Goal: Task Accomplishment & Management: Manage account settings

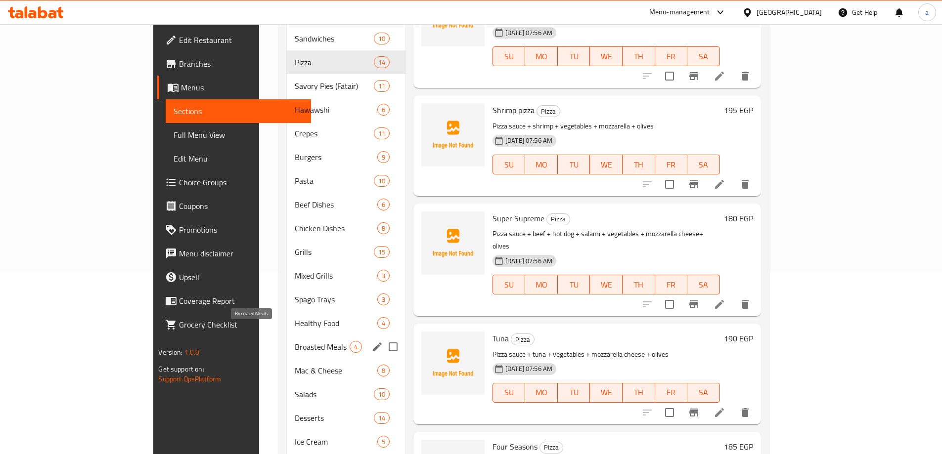
scroll to position [198, 0]
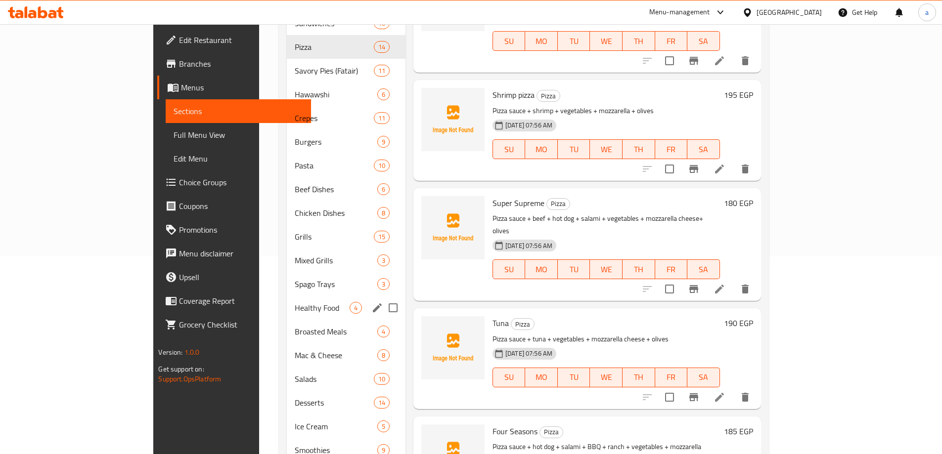
click at [383, 298] on input "Menu sections" at bounding box center [393, 308] width 21 height 21
checkbox input "true"
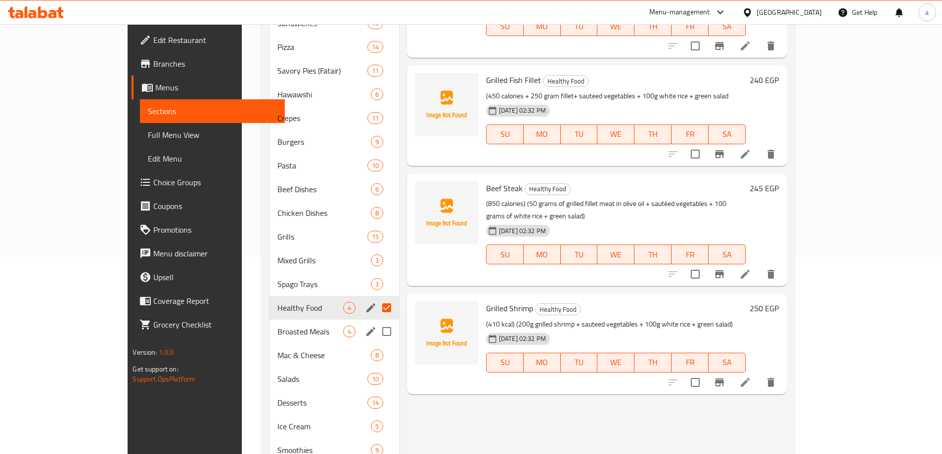
click at [376, 321] on input "Menu sections" at bounding box center [386, 331] width 21 height 21
checkbox input "true"
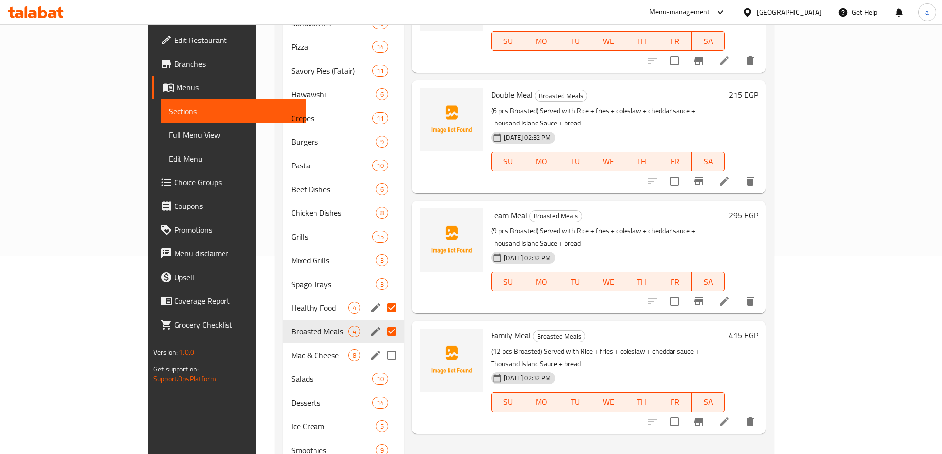
click at [381, 345] on input "Menu sections" at bounding box center [391, 355] width 21 height 21
checkbox input "true"
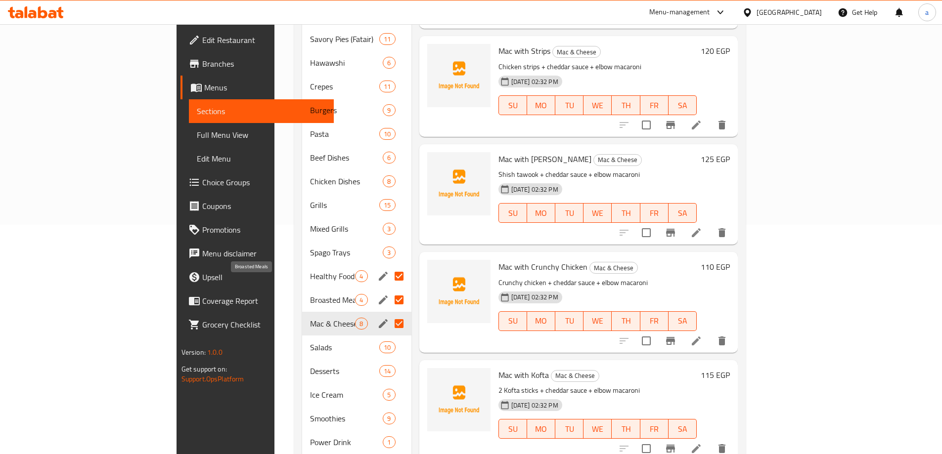
scroll to position [247, 0]
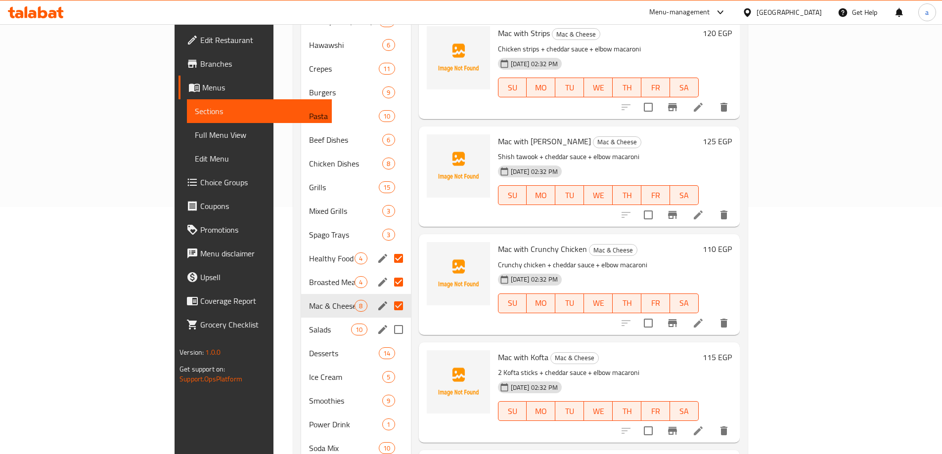
click at [388, 319] on input "Menu sections" at bounding box center [398, 329] width 21 height 21
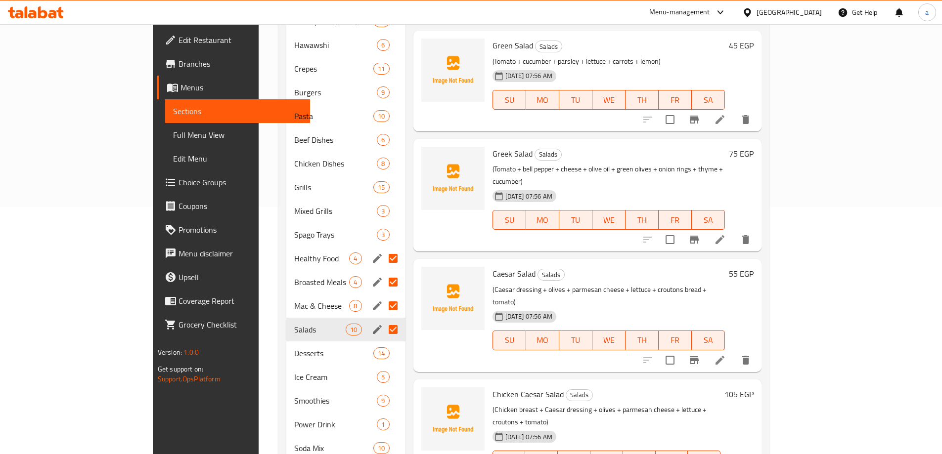
click at [383, 319] on input "Menu sections" at bounding box center [393, 329] width 21 height 21
checkbox input "false"
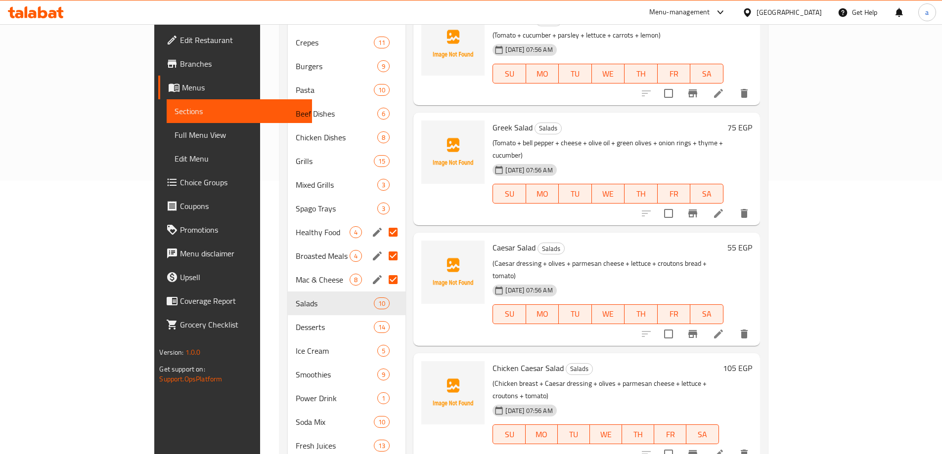
scroll to position [297, 0]
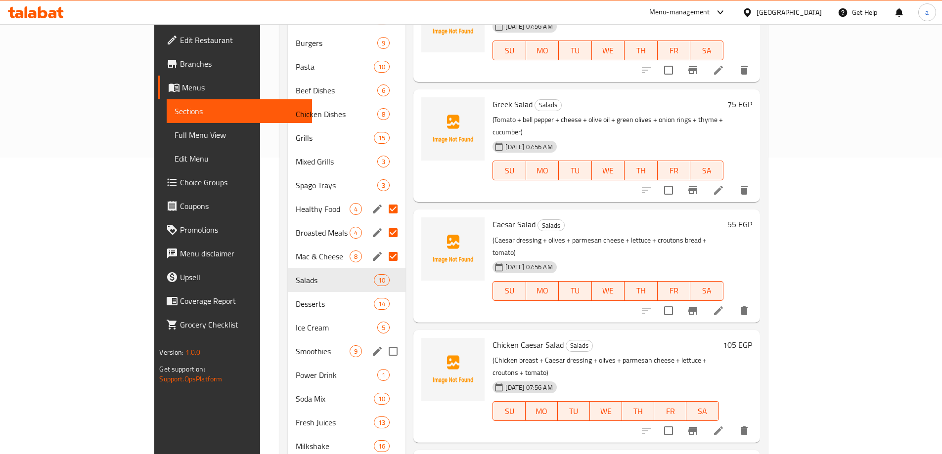
click at [383, 341] on input "Menu sections" at bounding box center [393, 351] width 21 height 21
checkbox input "true"
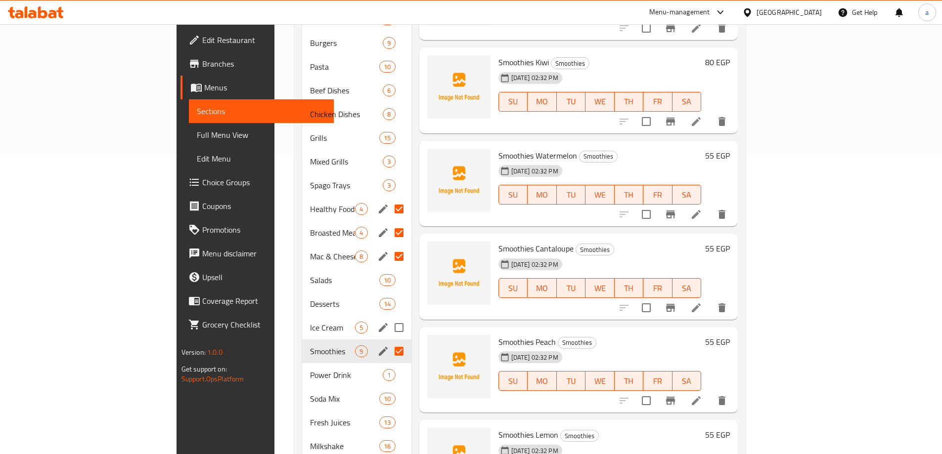
click at [388, 317] on input "Menu sections" at bounding box center [398, 327] width 21 height 21
checkbox input "true"
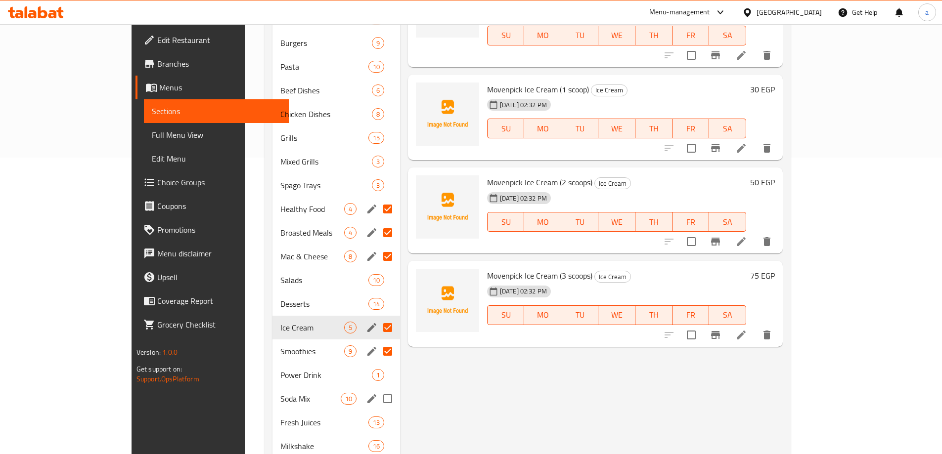
scroll to position [346, 0]
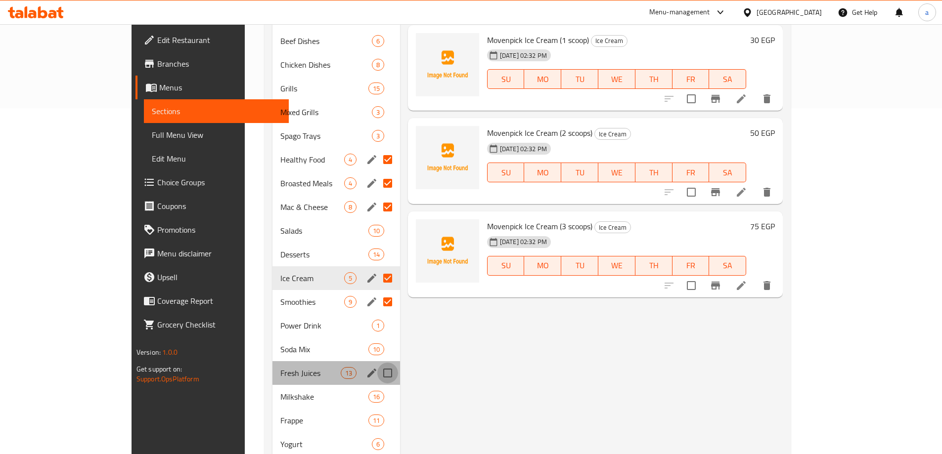
click at [377, 363] on input "Menu sections" at bounding box center [387, 373] width 21 height 21
checkbox input "true"
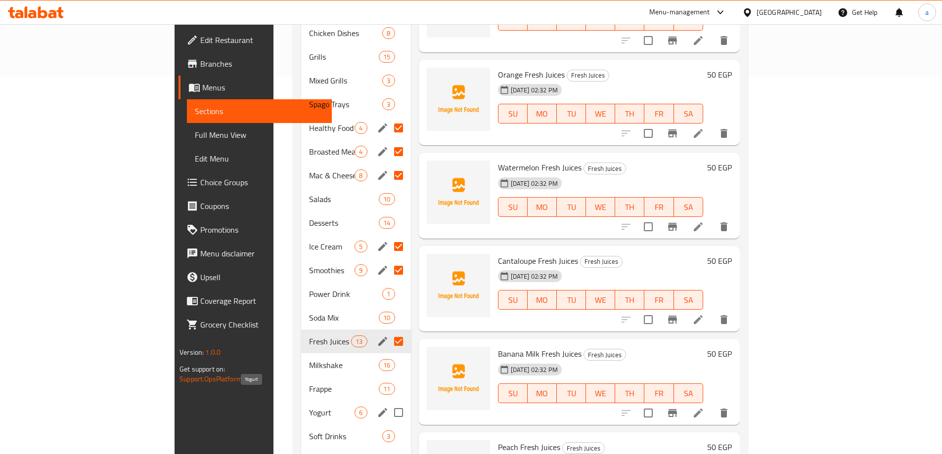
scroll to position [395, 0]
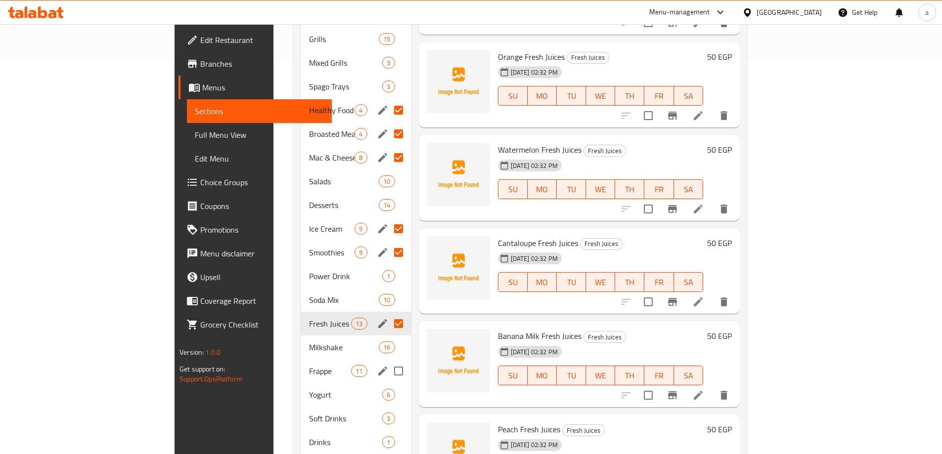
click at [388, 361] on input "Menu sections" at bounding box center [398, 371] width 21 height 21
checkbox input "true"
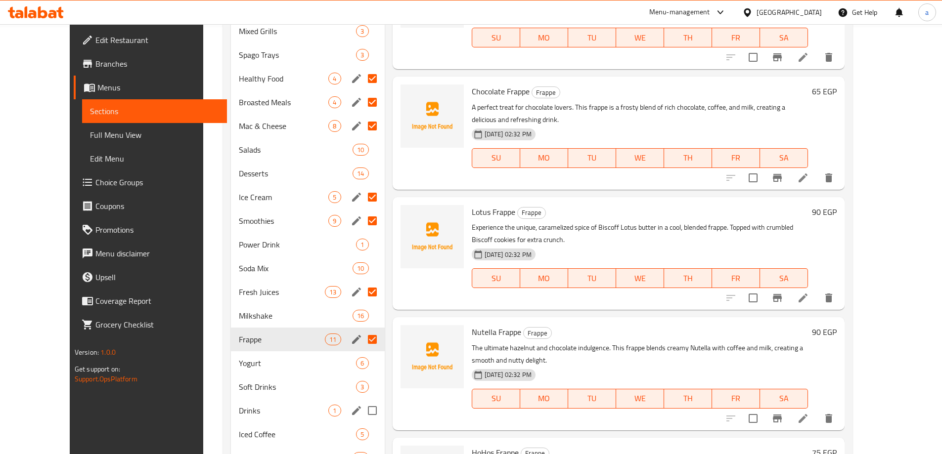
scroll to position [445, 0]
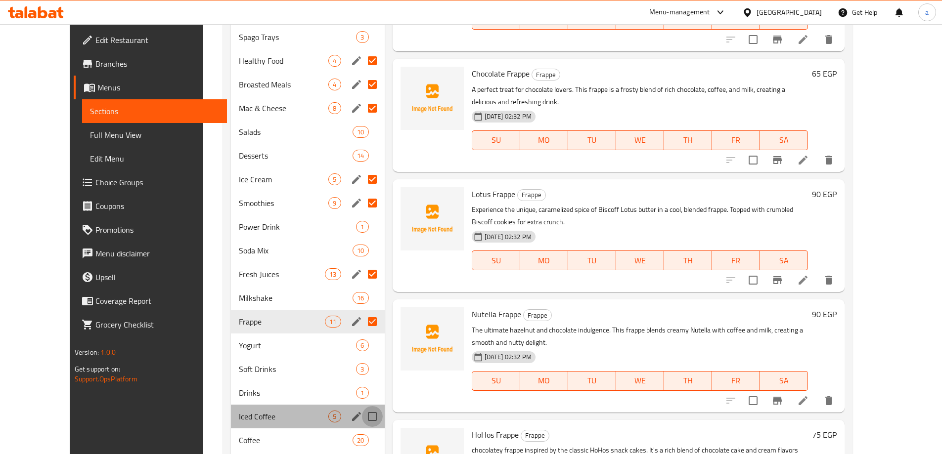
click at [362, 406] on input "Menu sections" at bounding box center [372, 416] width 21 height 21
checkbox input "true"
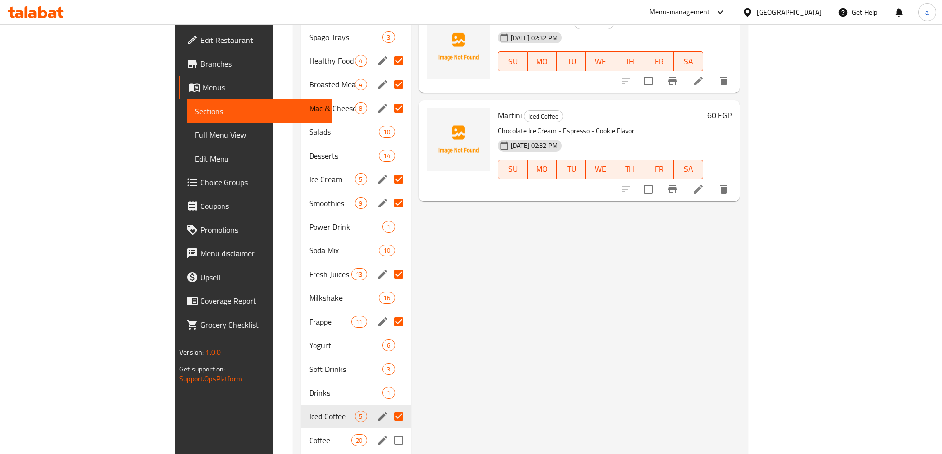
click at [388, 430] on input "Menu sections" at bounding box center [398, 440] width 21 height 21
checkbox input "true"
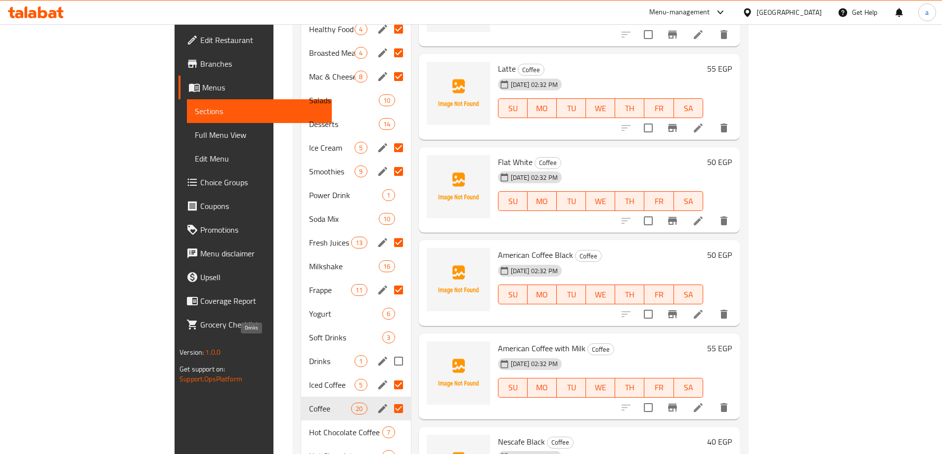
scroll to position [494, 0]
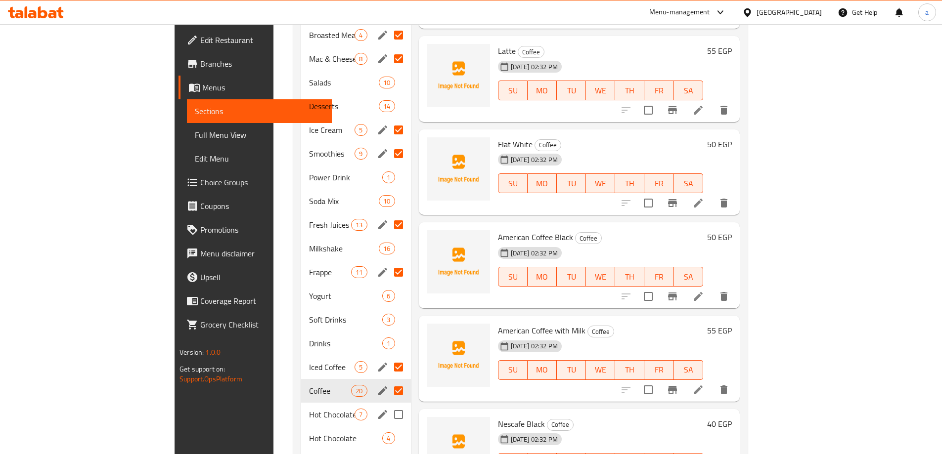
click at [388, 404] on input "Menu sections" at bounding box center [398, 414] width 21 height 21
checkbox input "true"
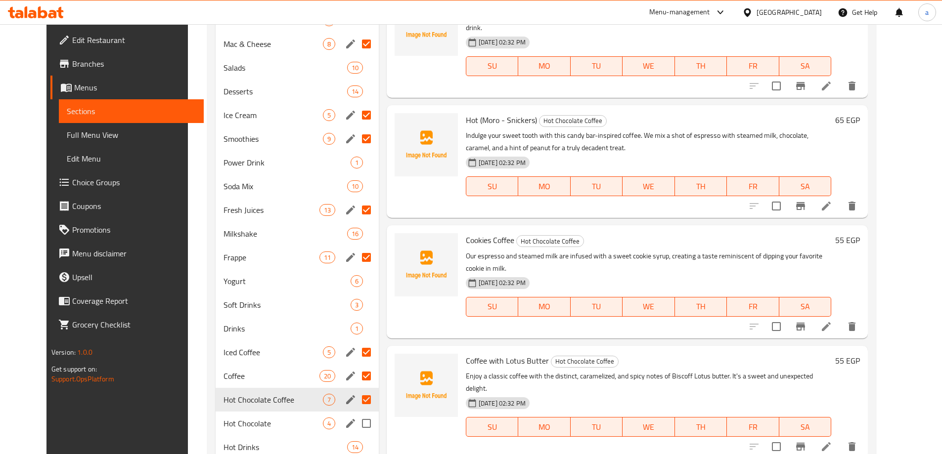
click at [356, 427] on input "Menu sections" at bounding box center [366, 423] width 21 height 21
checkbox input "true"
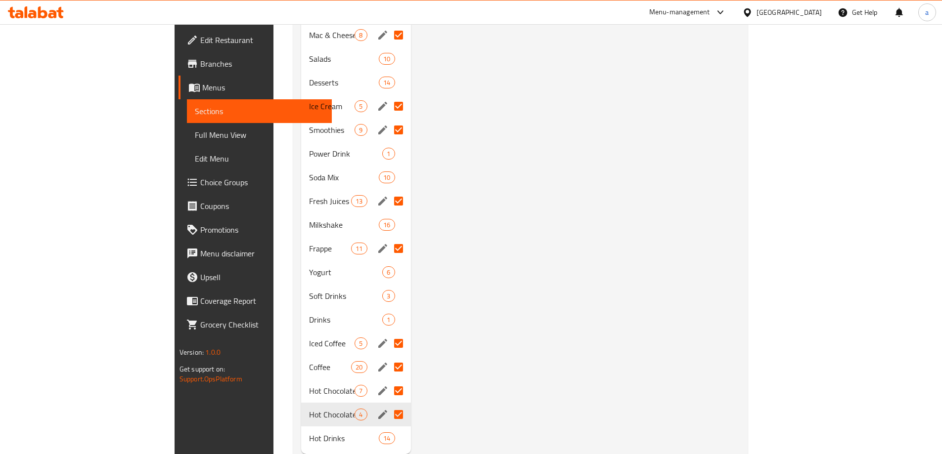
scroll to position [531, 0]
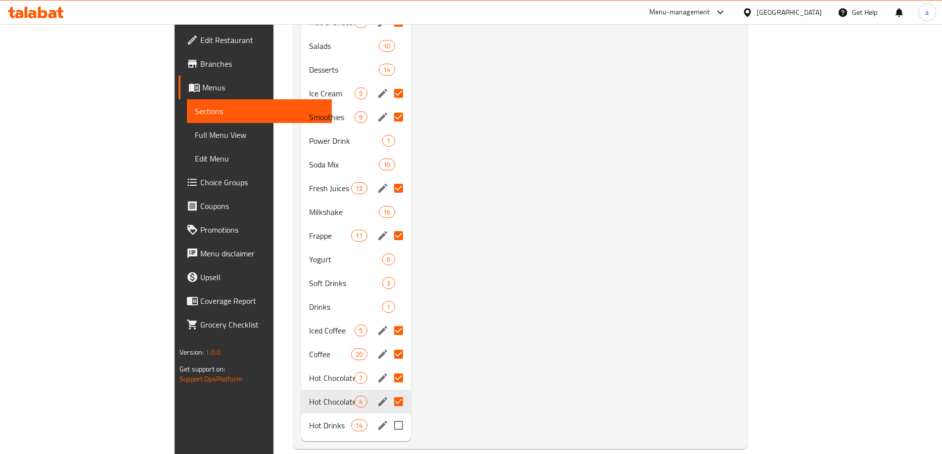
click at [388, 415] on input "Menu sections" at bounding box center [398, 425] width 21 height 21
checkbox input "true"
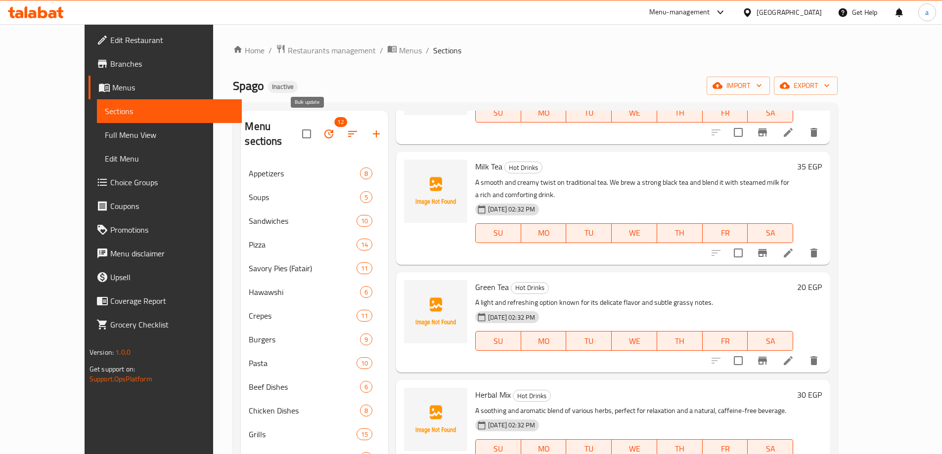
click at [323, 128] on icon "button" at bounding box center [329, 134] width 12 height 12
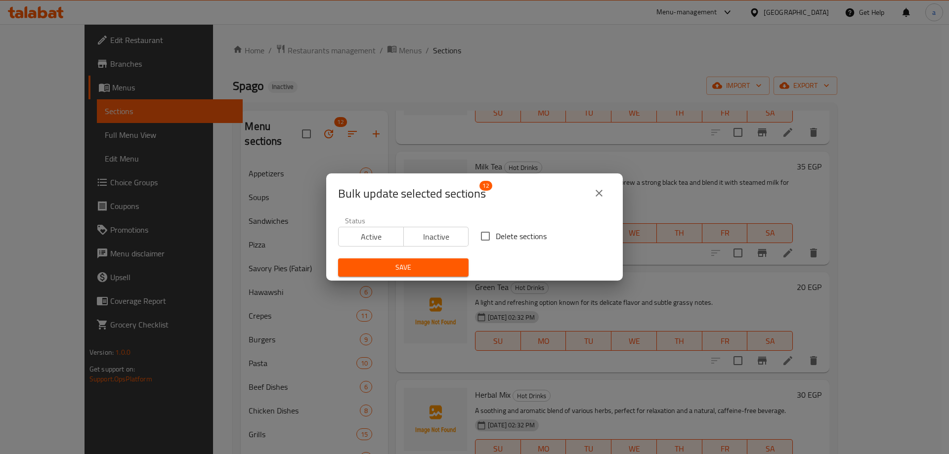
click at [483, 242] on input "Delete sections" at bounding box center [485, 236] width 21 height 21
checkbox input "true"
click at [421, 267] on span "Save" at bounding box center [403, 267] width 115 height 12
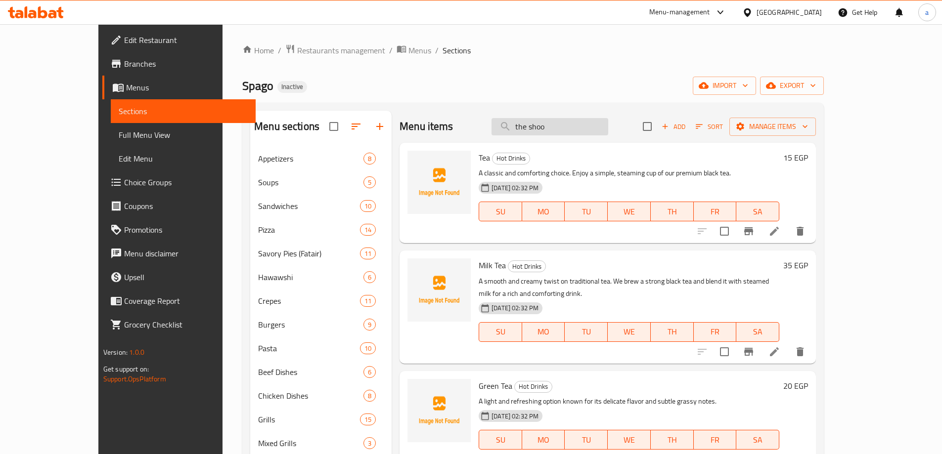
click at [557, 126] on input "the shoo" at bounding box center [549, 126] width 117 height 17
paste input "Rice"
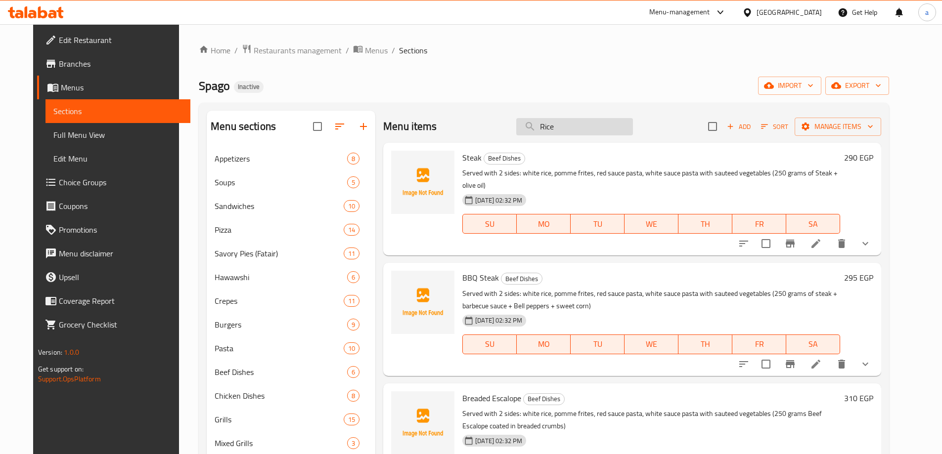
click at [555, 125] on input "Rice" at bounding box center [574, 126] width 117 height 17
paste input "[GEOGRAPHIC_DATA]"
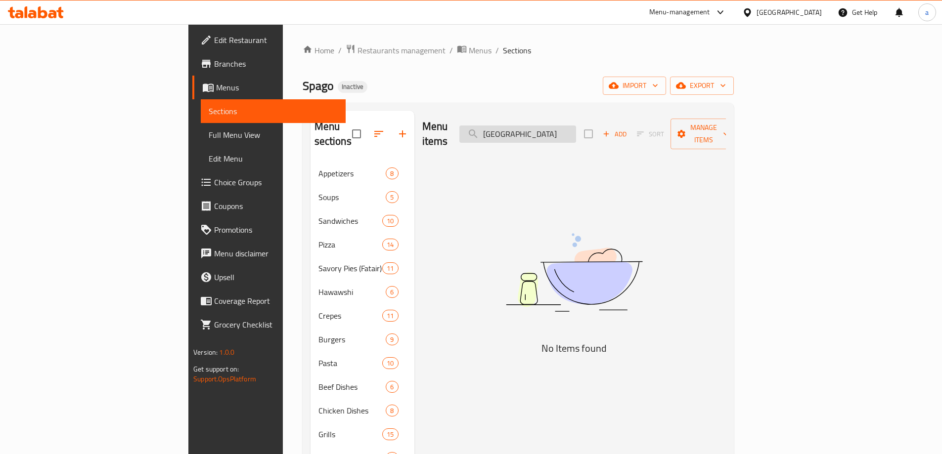
click at [576, 129] on input "[GEOGRAPHIC_DATA]" at bounding box center [517, 134] width 117 height 17
paste input "Fries"
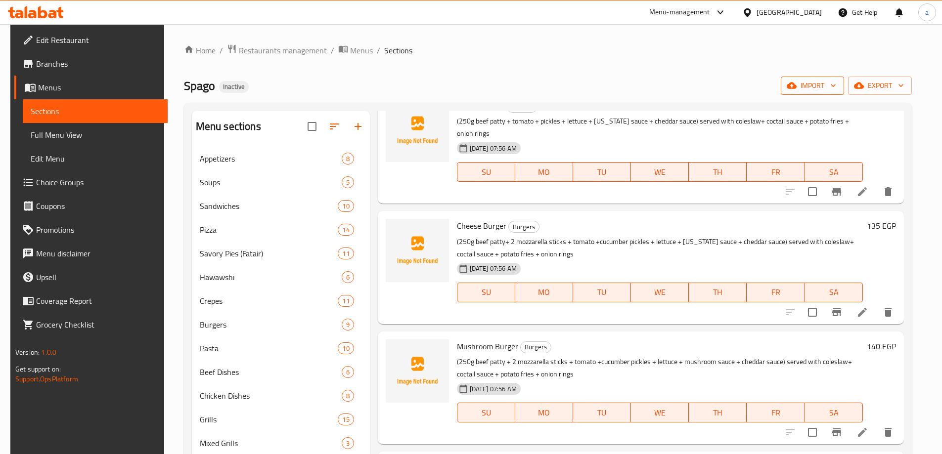
type input "Fries"
click at [821, 87] on span "import" at bounding box center [811, 86] width 47 height 12
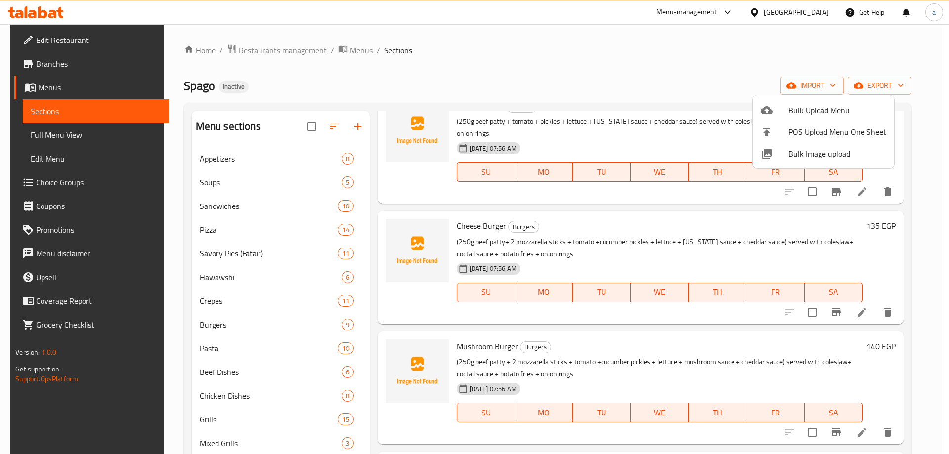
click at [818, 108] on span "Bulk Upload Menu" at bounding box center [837, 110] width 98 height 12
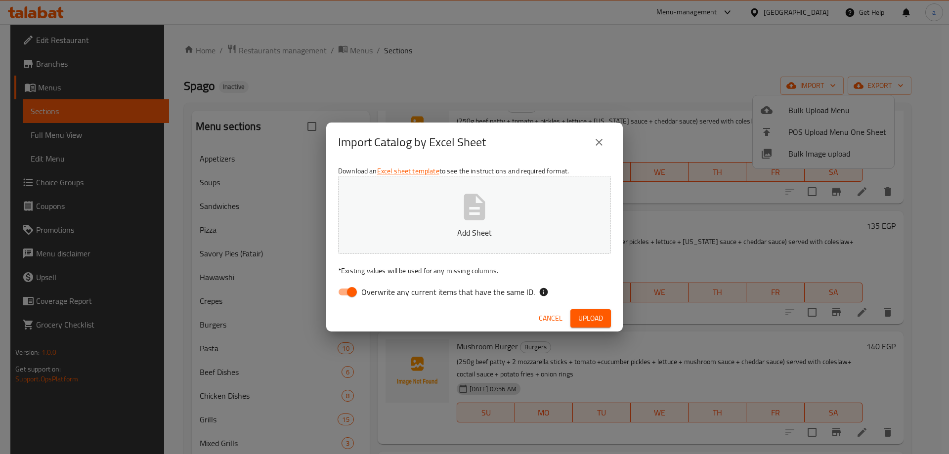
click at [485, 213] on icon "button" at bounding box center [475, 207] width 32 height 32
click at [348, 294] on input "Overwrite any current items that have the same ID." at bounding box center [352, 292] width 56 height 19
checkbox input "false"
click at [605, 322] on button "Upload" at bounding box center [590, 318] width 41 height 18
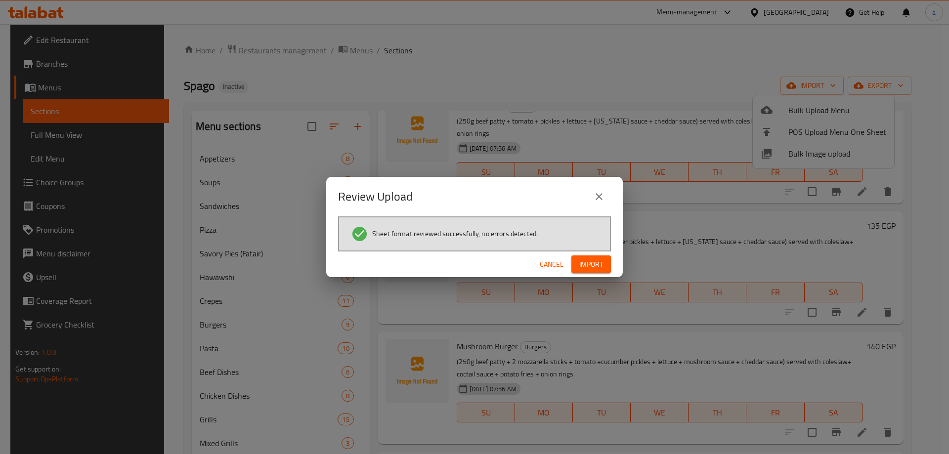
click at [604, 267] on button "Import" at bounding box center [591, 265] width 40 height 18
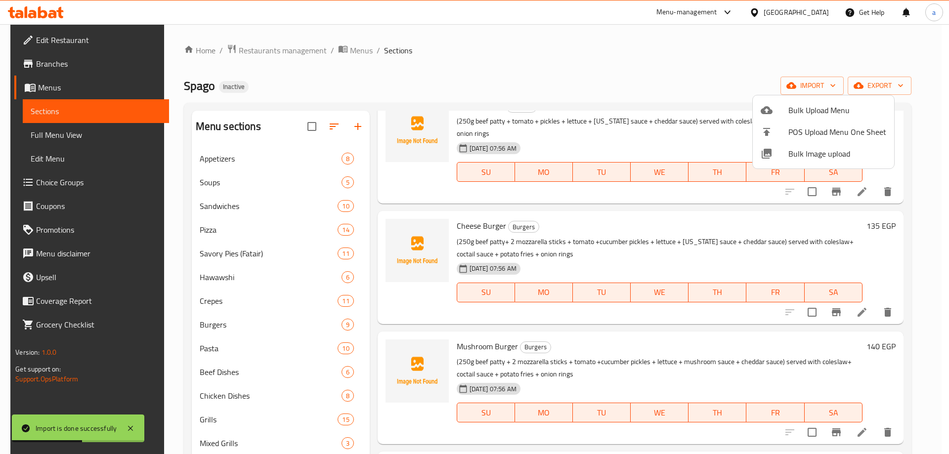
click at [428, 79] on div at bounding box center [474, 227] width 949 height 454
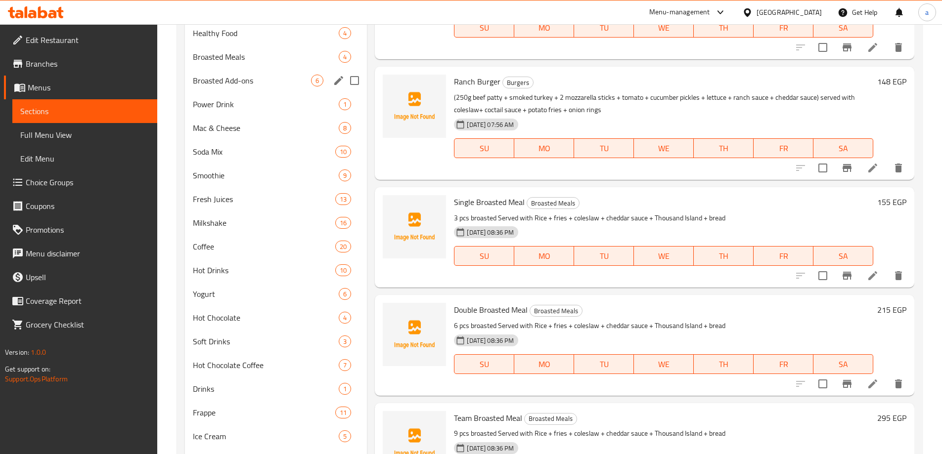
scroll to position [456, 0]
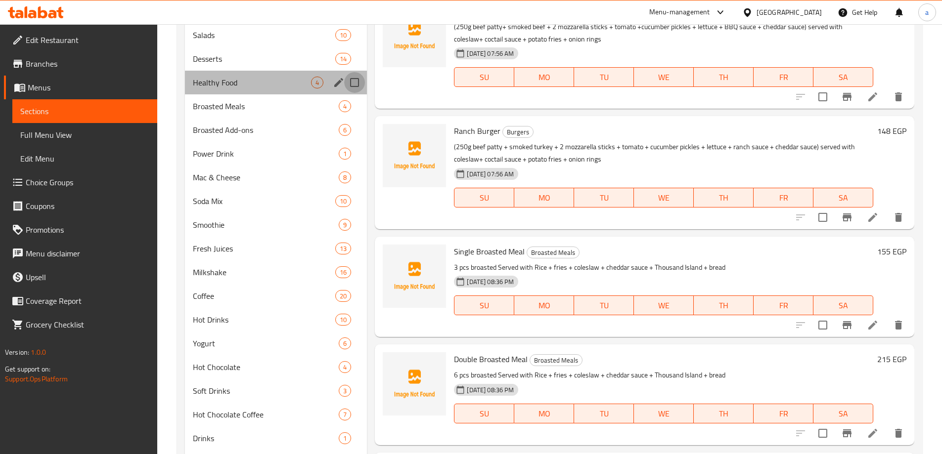
click at [352, 81] on input "Menu sections" at bounding box center [354, 82] width 21 height 21
checkbox input "true"
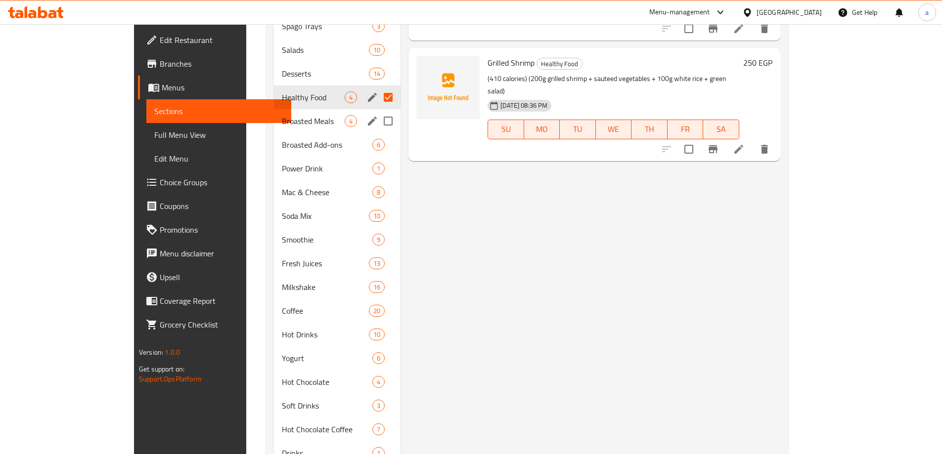
click at [378, 111] on input "Menu sections" at bounding box center [388, 121] width 21 height 21
checkbox input "true"
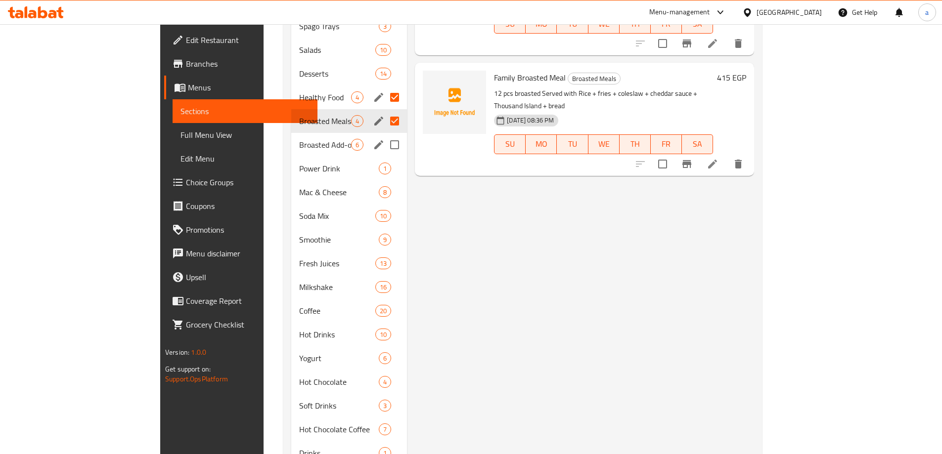
click at [384, 134] on input "Menu sections" at bounding box center [394, 144] width 21 height 21
checkbox input "true"
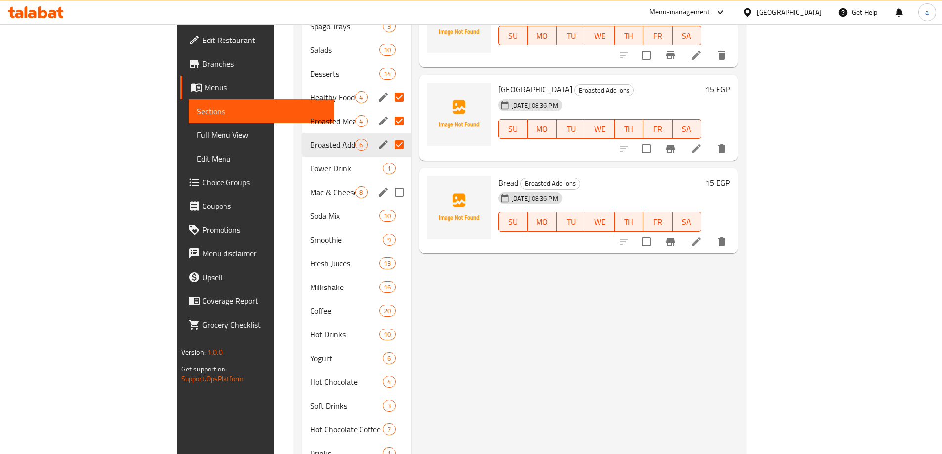
click at [388, 182] on input "Menu sections" at bounding box center [398, 192] width 21 height 21
checkbox input "true"
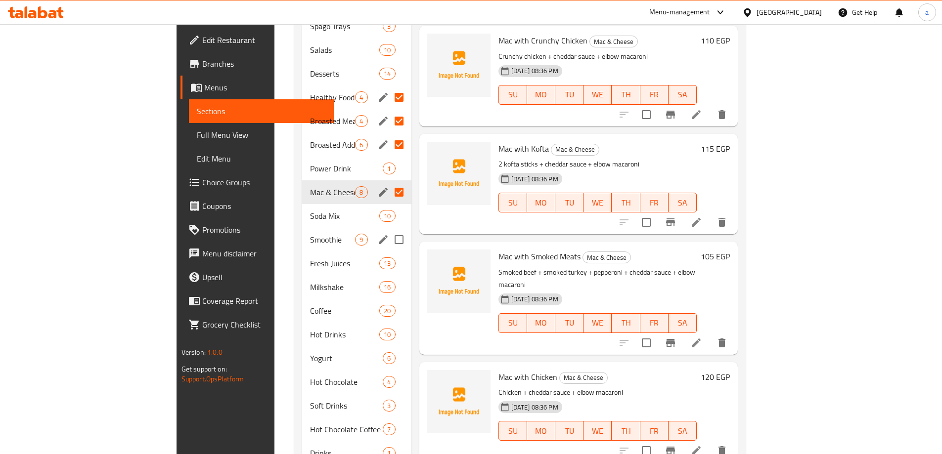
click at [388, 229] on input "Menu sections" at bounding box center [398, 239] width 21 height 21
checkbox input "true"
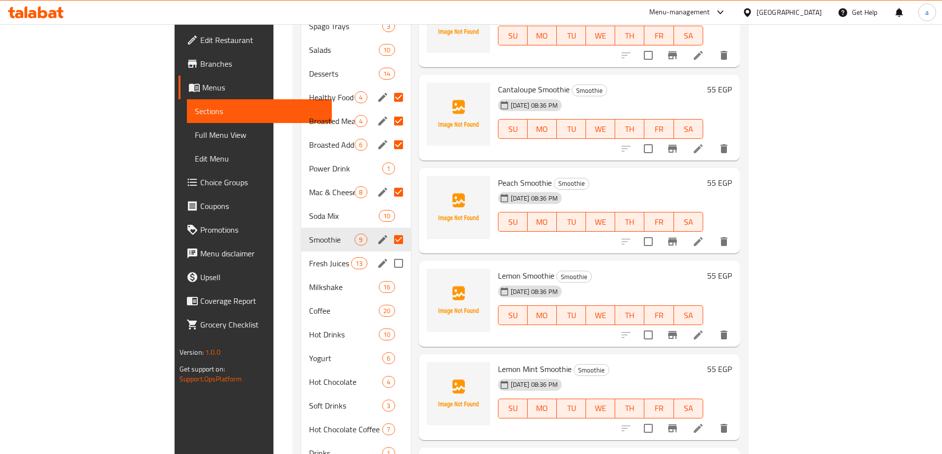
drag, startPoint x: 356, startPoint y: 249, endPoint x: 354, endPoint y: 259, distance: 10.6
click at [388, 253] on input "Menu sections" at bounding box center [398, 263] width 21 height 21
checkbox input "true"
click at [388, 300] on input "Menu sections" at bounding box center [398, 310] width 21 height 21
checkbox input "true"
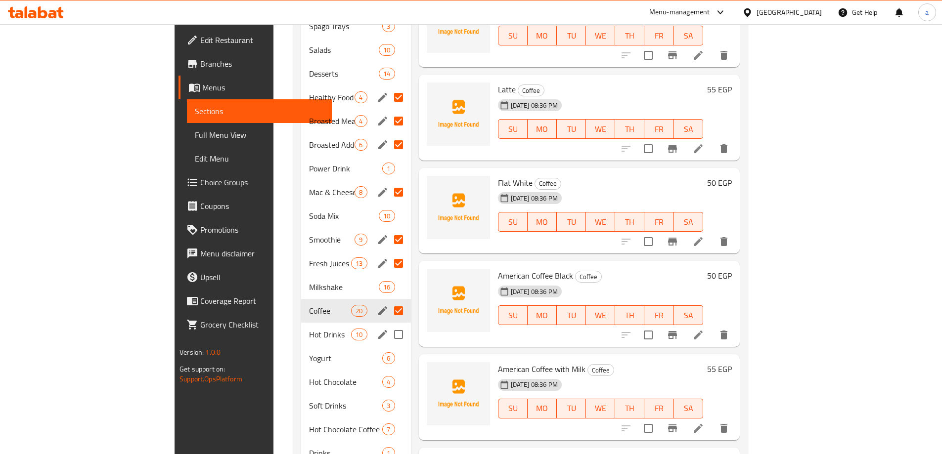
click at [388, 324] on input "Menu sections" at bounding box center [398, 334] width 21 height 21
checkbox input "true"
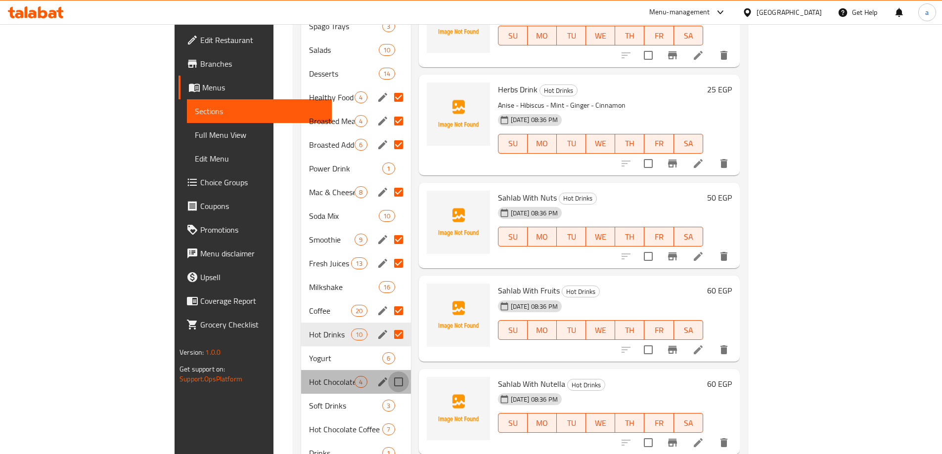
click at [388, 372] on input "Menu sections" at bounding box center [398, 382] width 21 height 21
checkbox input "true"
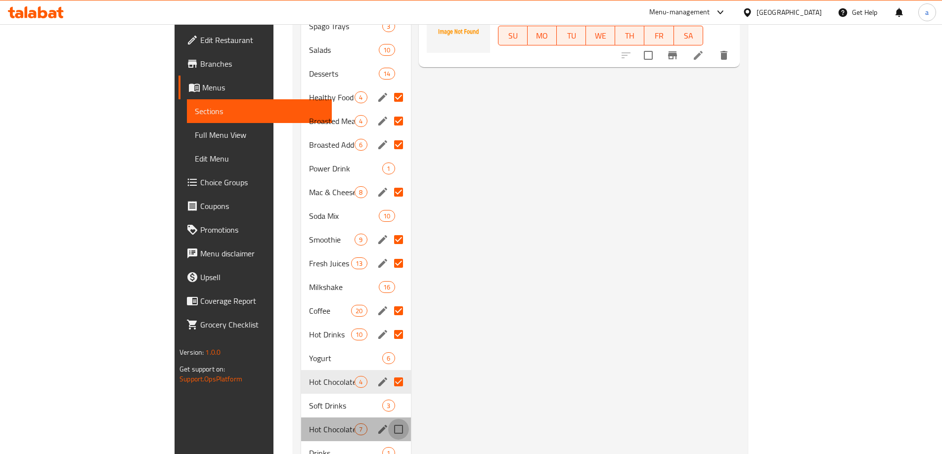
click at [388, 419] on input "Menu sections" at bounding box center [398, 429] width 21 height 21
checkbox input "true"
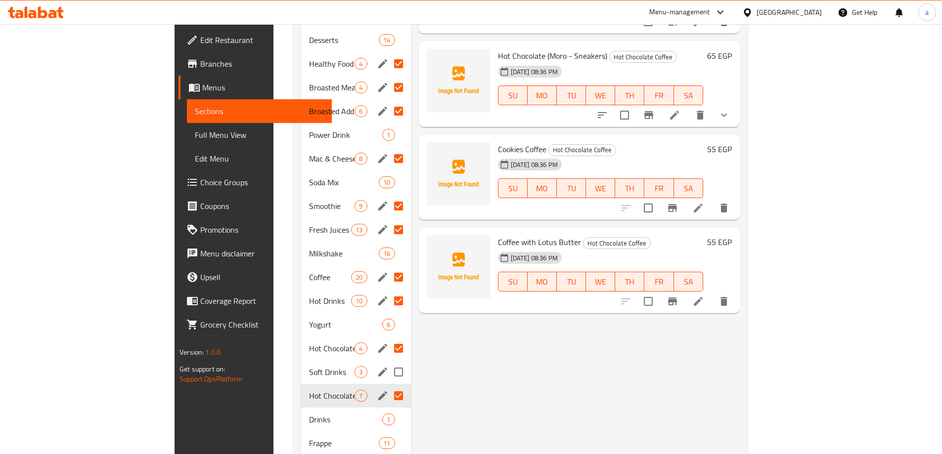
scroll to position [555, 0]
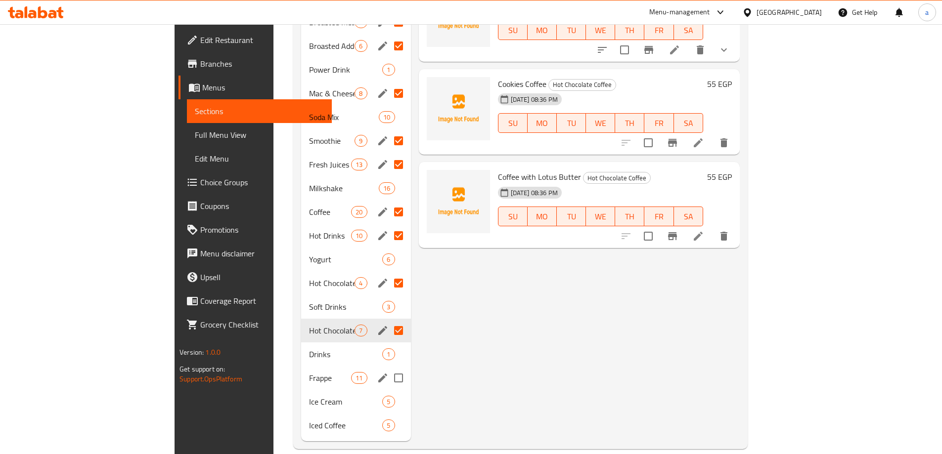
click at [388, 368] on input "Menu sections" at bounding box center [398, 378] width 21 height 21
checkbox input "true"
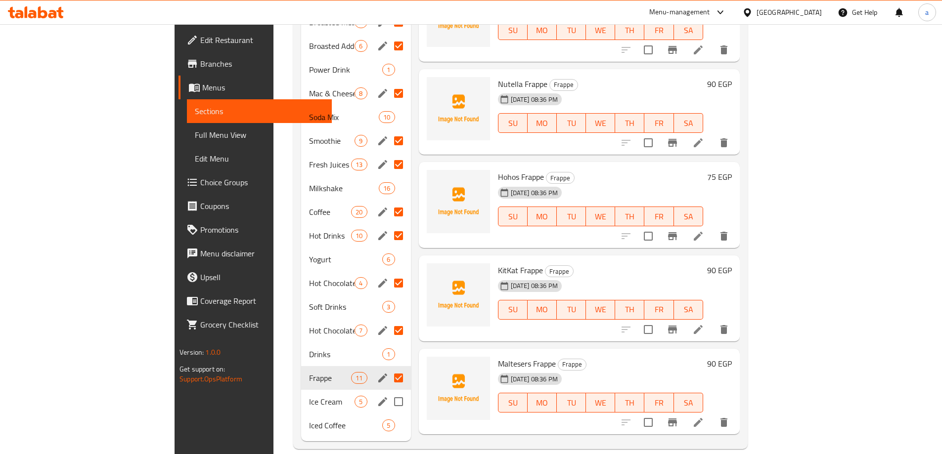
click at [388, 391] on input "Menu sections" at bounding box center [398, 401] width 21 height 21
checkbox input "true"
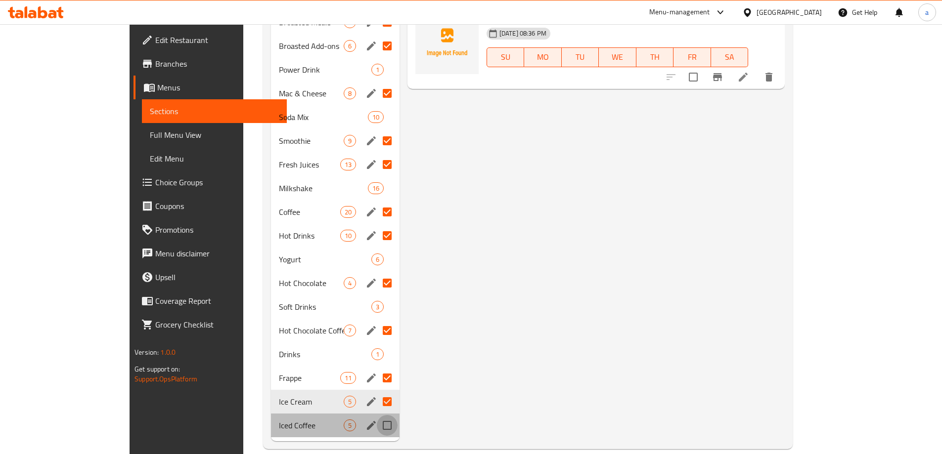
click at [377, 415] on input "Menu sections" at bounding box center [387, 425] width 21 height 21
checkbox input "true"
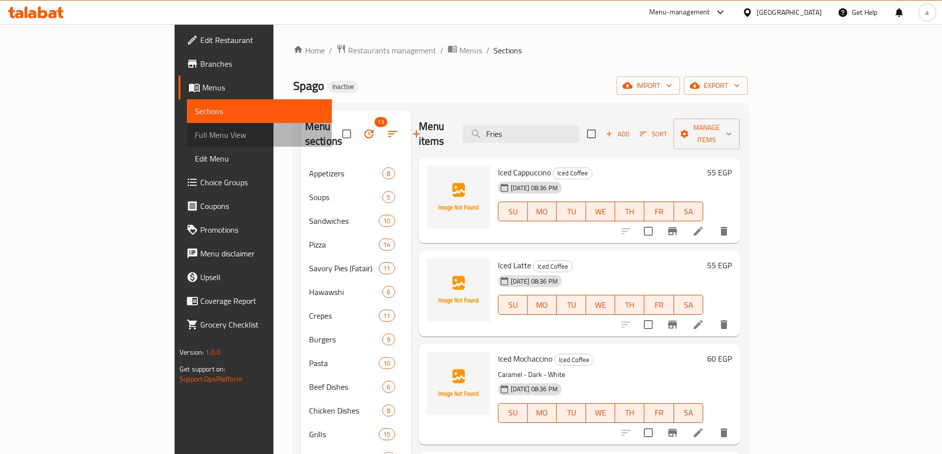
click at [195, 134] on span "Full Menu View" at bounding box center [259, 135] width 129 height 12
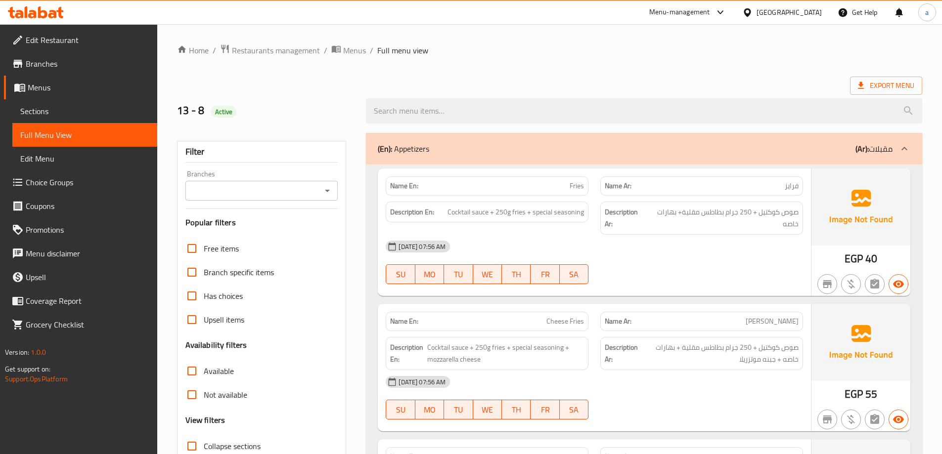
click at [243, 434] on label "Collapse sections" at bounding box center [220, 446] width 81 height 24
click at [204, 434] on input "Collapse sections" at bounding box center [192, 446] width 24 height 24
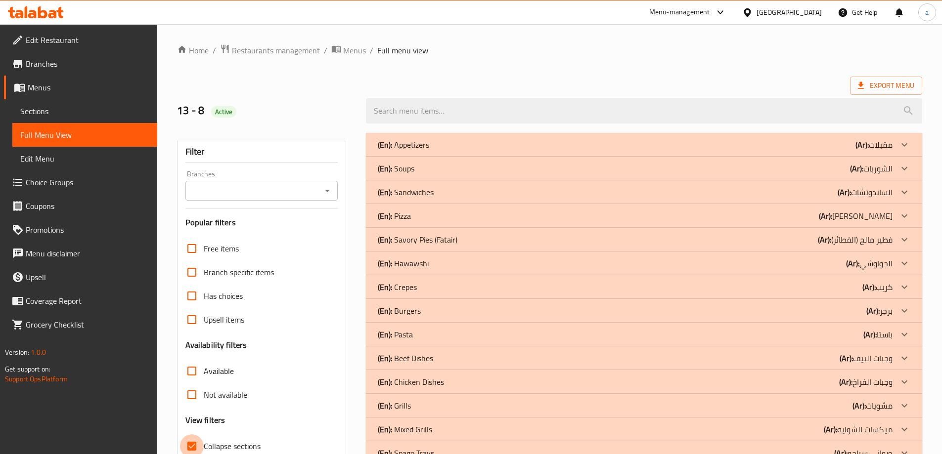
click at [193, 434] on input "Collapse sections" at bounding box center [192, 446] width 24 height 24
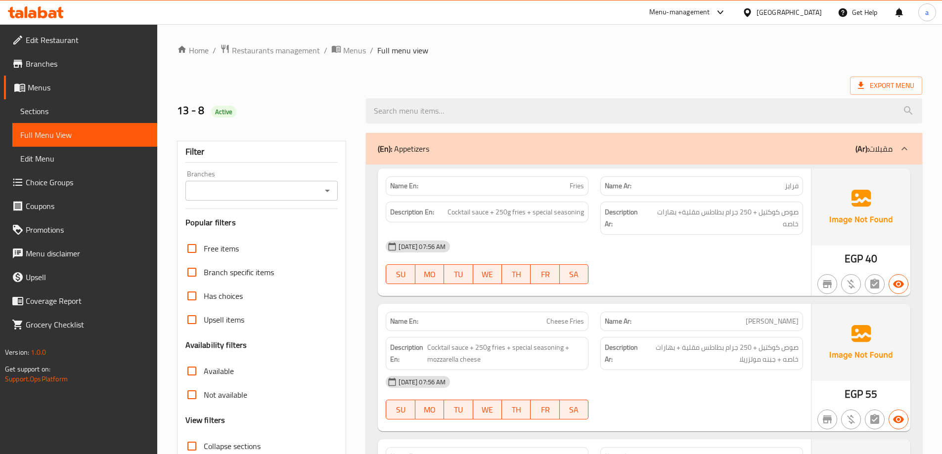
scroll to position [148, 0]
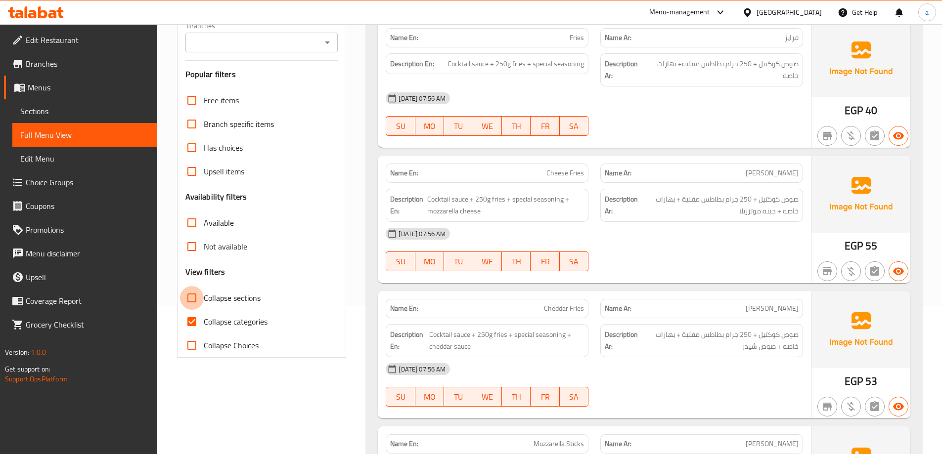
click at [198, 300] on input "Collapse sections" at bounding box center [192, 298] width 24 height 24
checkbox input "true"
click at [200, 324] on input "Collapse categories" at bounding box center [192, 322] width 24 height 24
checkbox input "false"
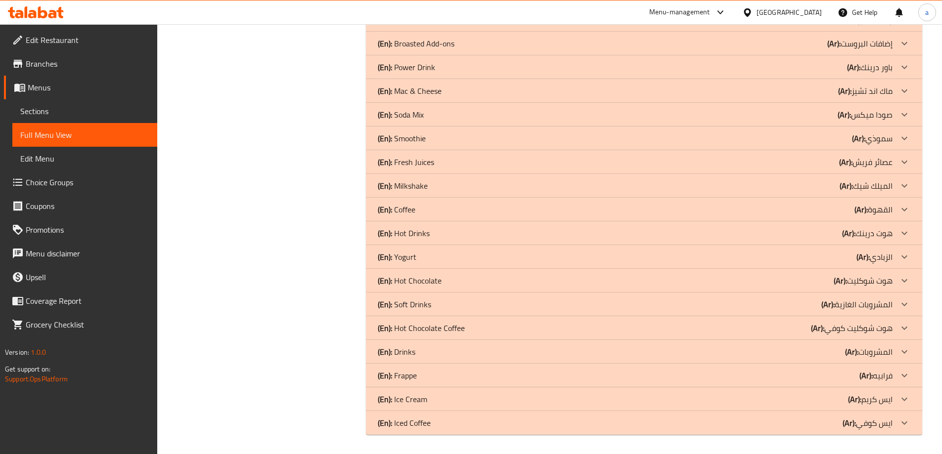
scroll to position [529, 0]
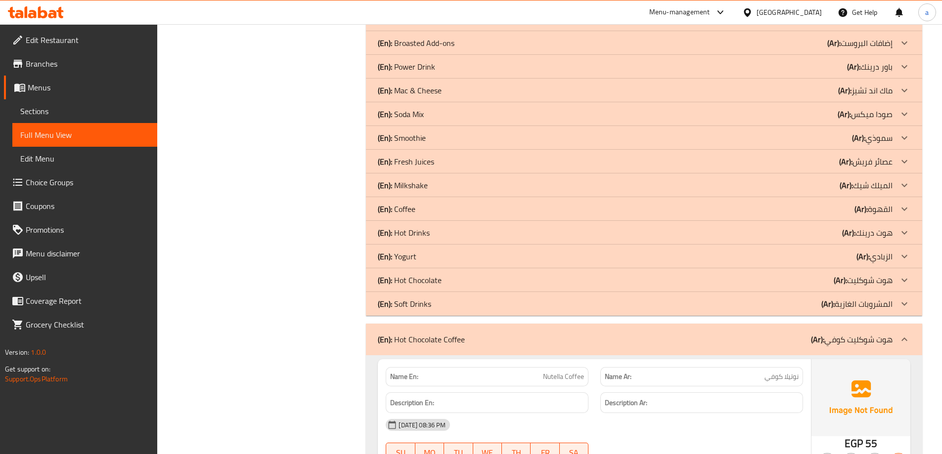
scroll to position [84, 0]
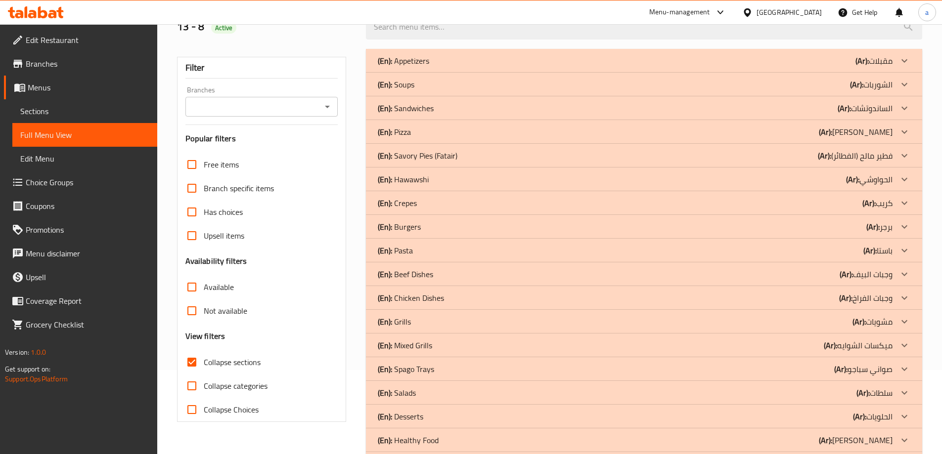
click at [238, 363] on span "Collapse sections" at bounding box center [232, 362] width 57 height 12
click at [204, 363] on input "Collapse sections" at bounding box center [192, 362] width 24 height 24
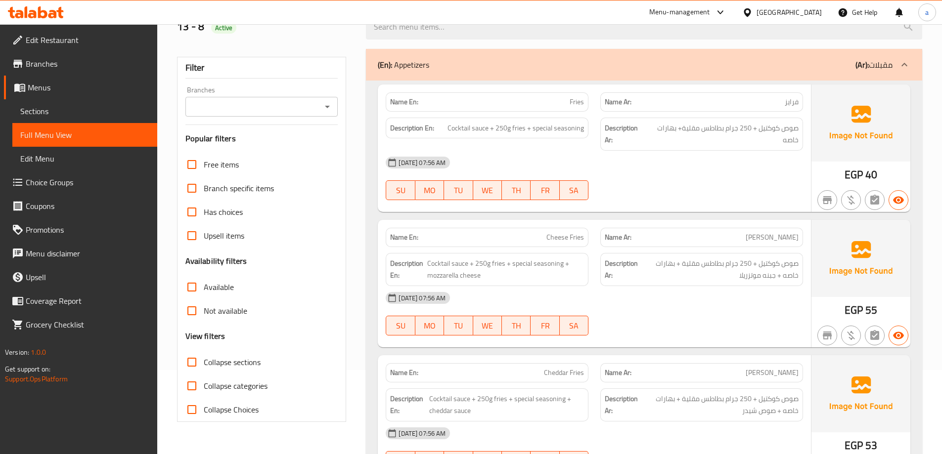
click at [238, 363] on span "Collapse sections" at bounding box center [232, 362] width 57 height 12
click at [204, 363] on input "Collapse sections" at bounding box center [192, 362] width 24 height 24
checkbox input "true"
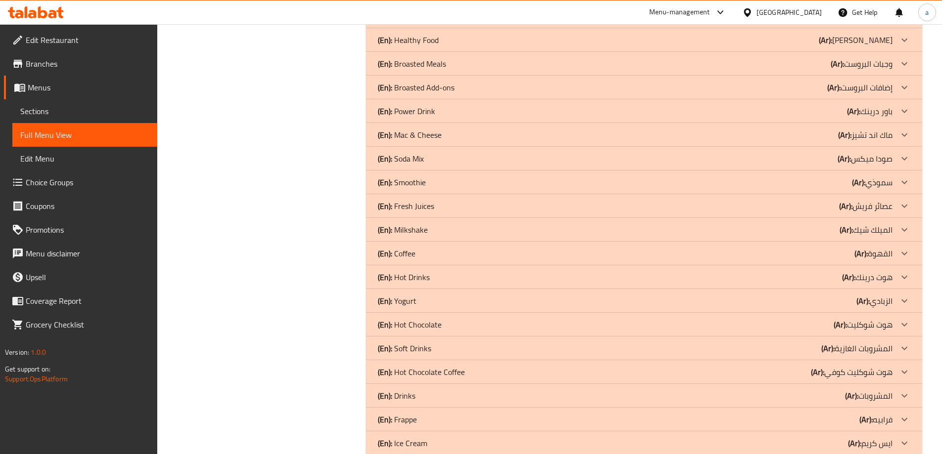
scroll to position [529, 0]
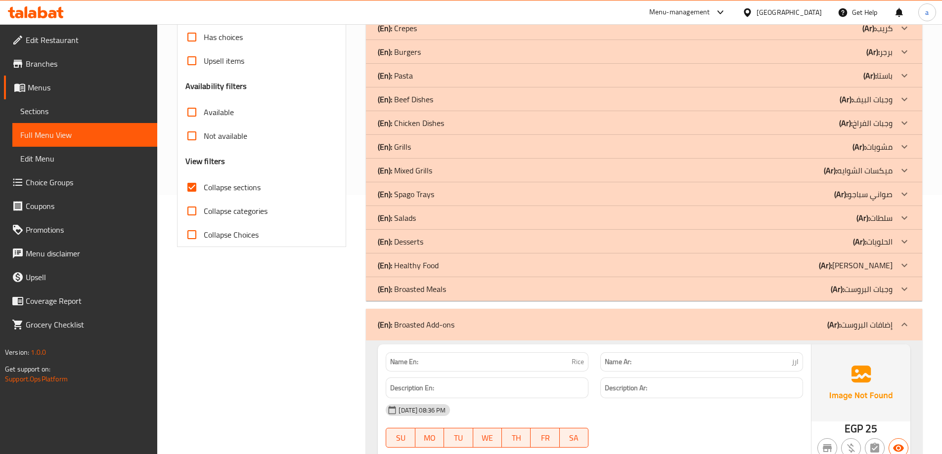
scroll to position [232, 0]
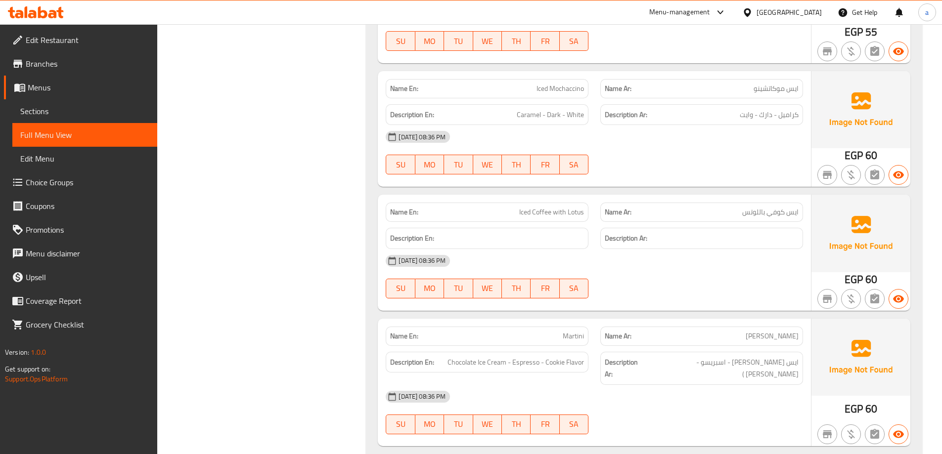
scroll to position [16043, 0]
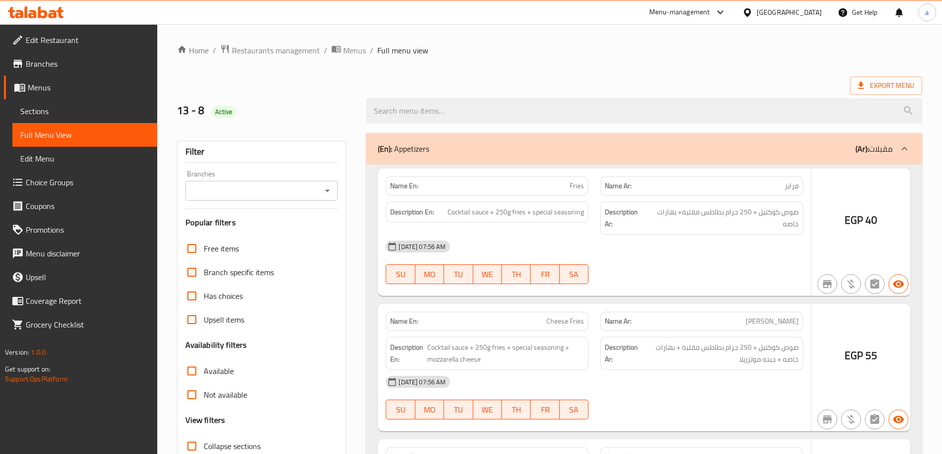
click at [45, 112] on div at bounding box center [471, 227] width 942 height 454
click at [39, 110] on div at bounding box center [471, 227] width 942 height 454
click at [35, 112] on div at bounding box center [471, 227] width 942 height 454
click at [43, 110] on div at bounding box center [471, 227] width 942 height 454
click at [31, 112] on div at bounding box center [471, 227] width 942 height 454
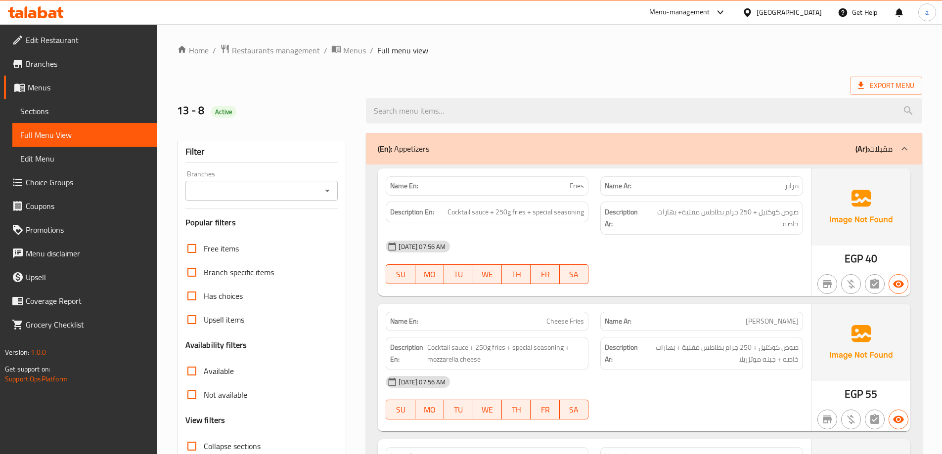
click at [42, 110] on span "Sections" at bounding box center [84, 111] width 129 height 12
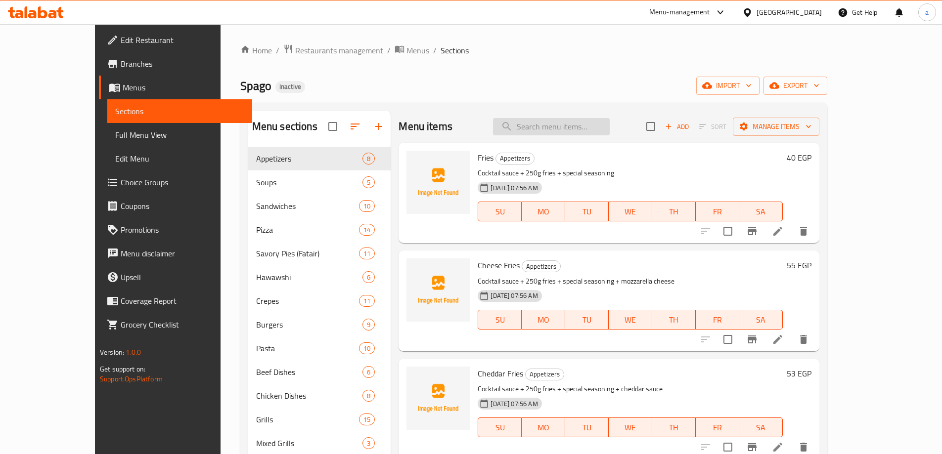
click at [556, 123] on input "search" at bounding box center [551, 126] width 117 height 17
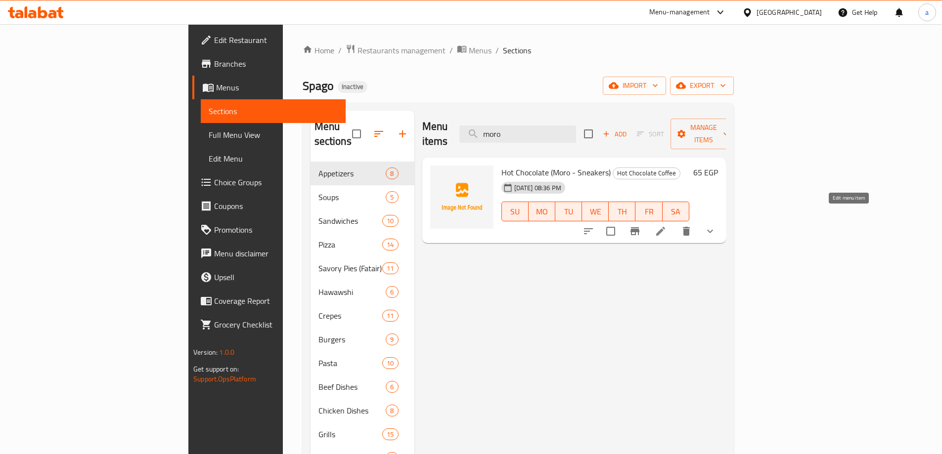
type input "moro"
click at [666, 225] on icon at bounding box center [660, 231] width 12 height 12
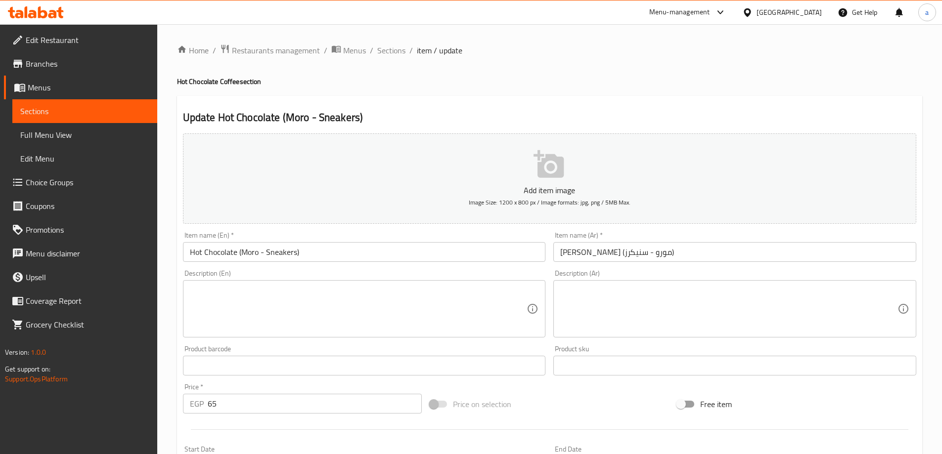
click at [281, 254] on input "Hot Chocolate (Moro - Sneakers)" at bounding box center [364, 252] width 363 height 20
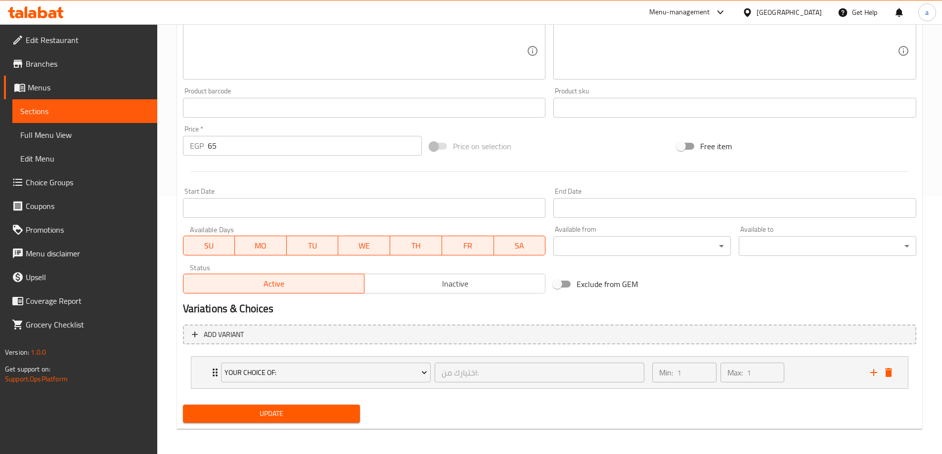
scroll to position [260, 0]
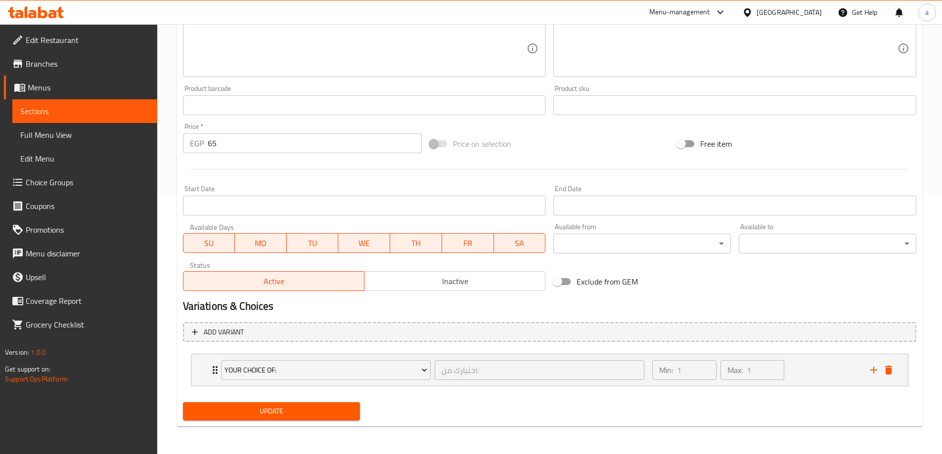
type input "Hot Chocolate (Moro - Snickers)"
click at [305, 413] on span "Update" at bounding box center [272, 411] width 162 height 12
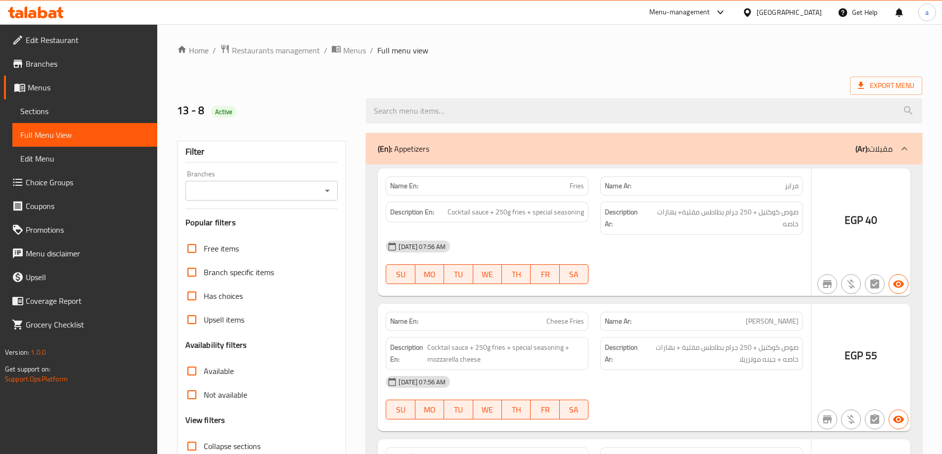
click at [231, 276] on div at bounding box center [471, 227] width 942 height 454
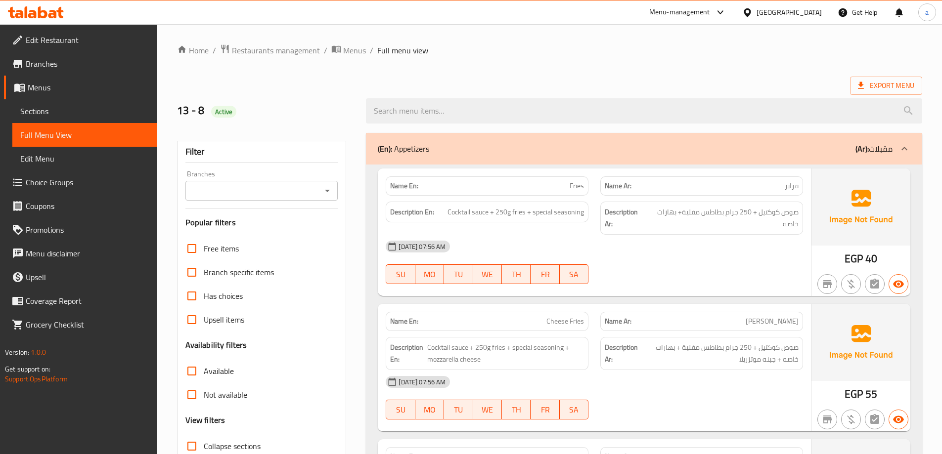
scroll to position [198, 0]
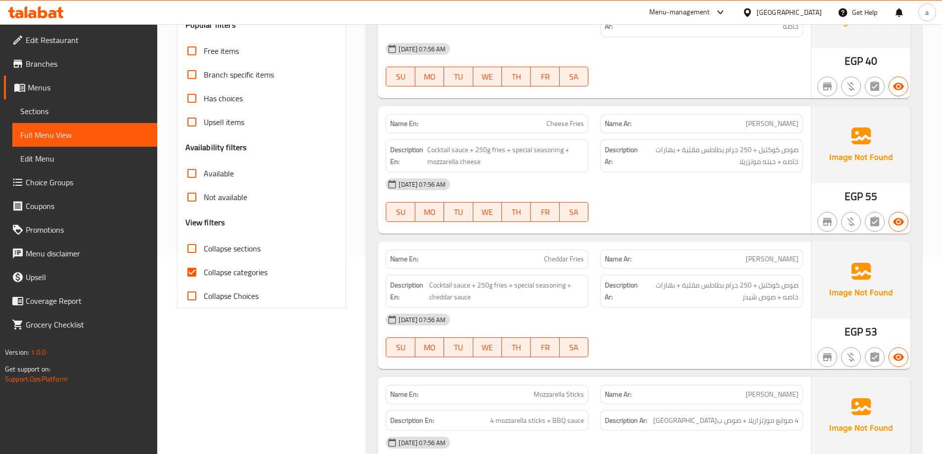
click at [191, 250] on input "Collapse sections" at bounding box center [192, 249] width 24 height 24
checkbox input "true"
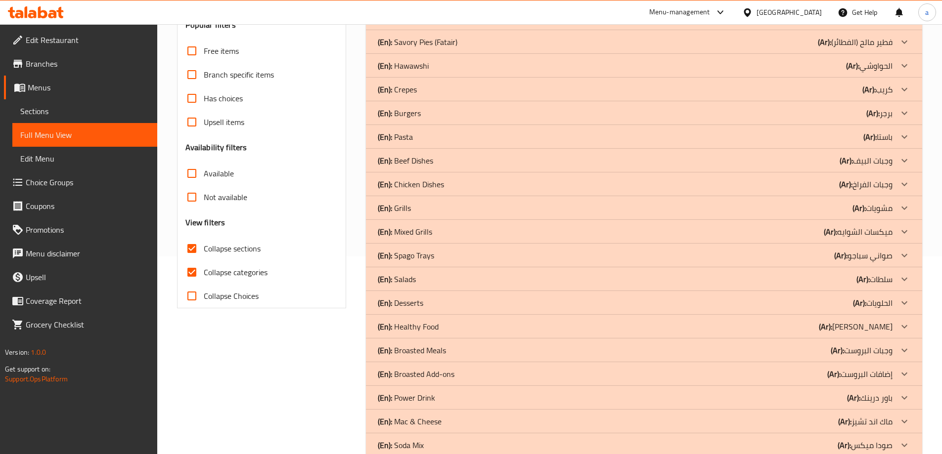
click at [193, 273] on input "Collapse categories" at bounding box center [192, 272] width 24 height 24
checkbox input "false"
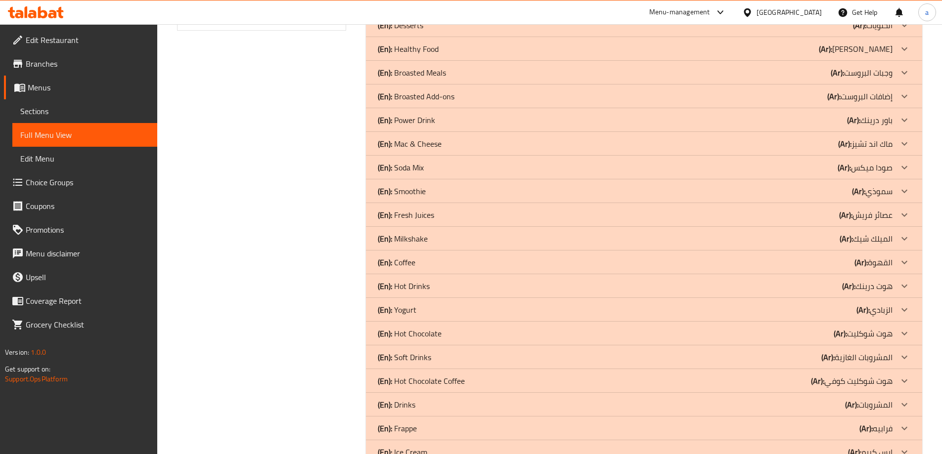
scroll to position [529, 0]
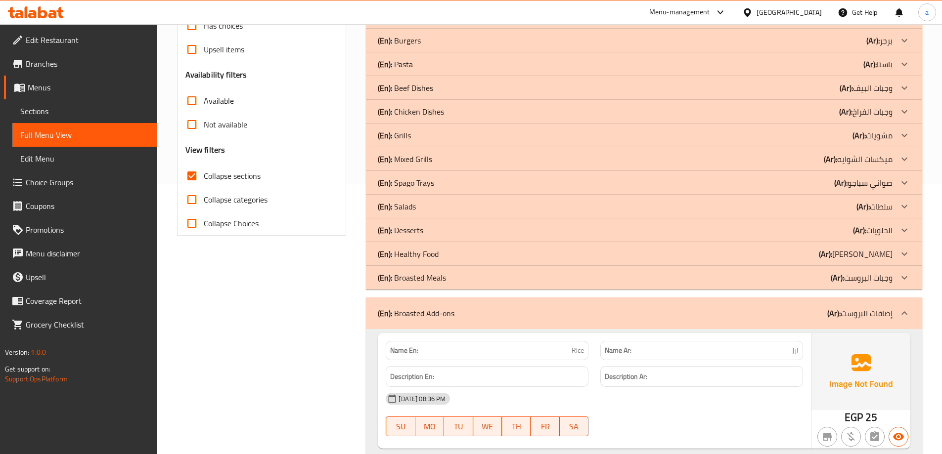
scroll to position [232, 0]
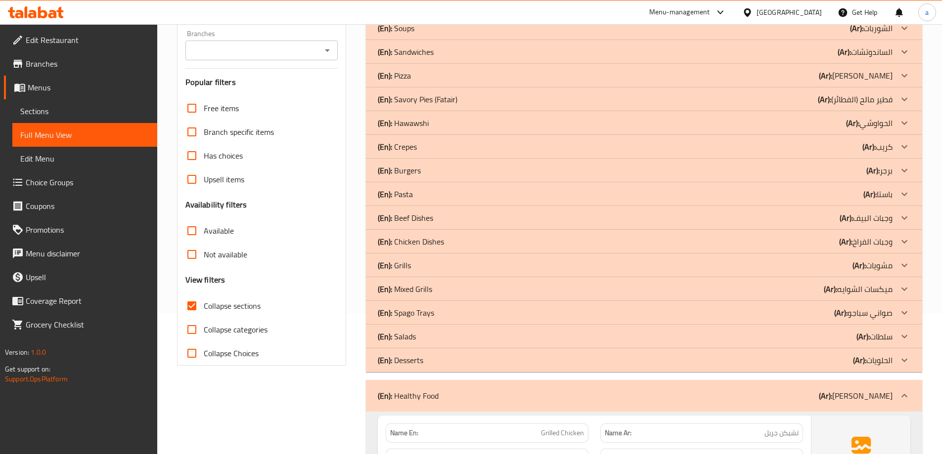
scroll to position [0, 0]
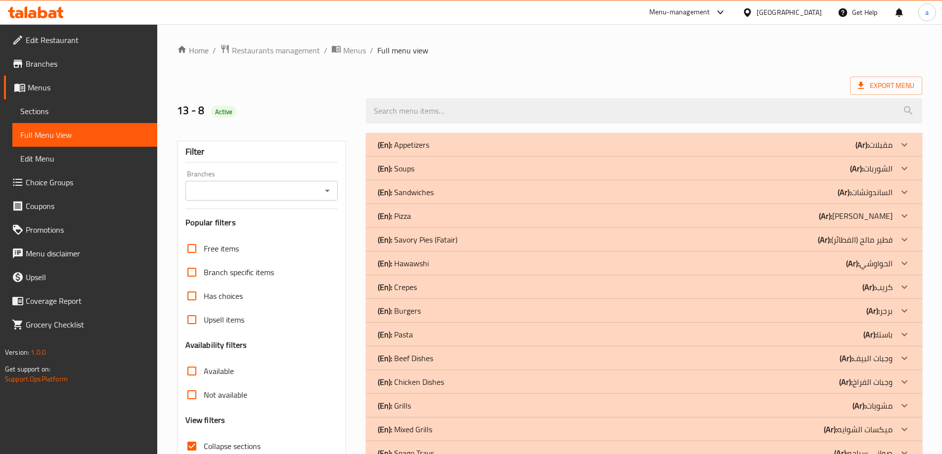
click at [336, 90] on div "13 - 8 Active" at bounding box center [265, 111] width 189 height 44
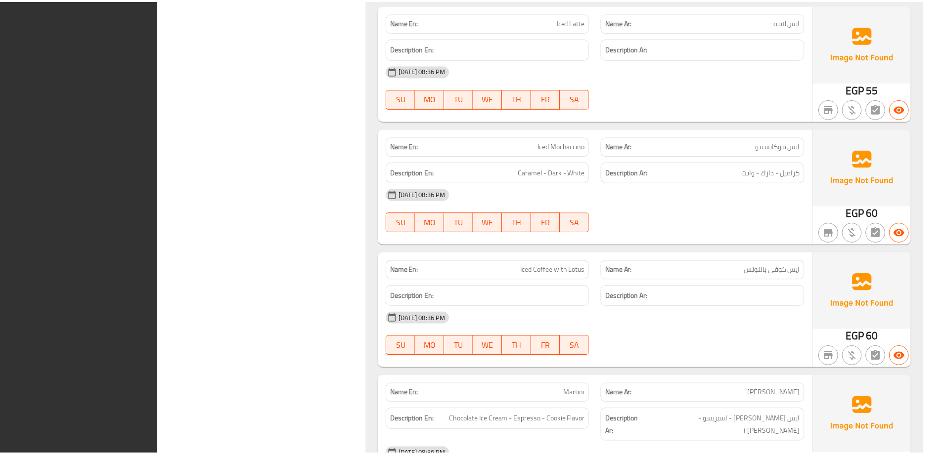
scroll to position [16046, 0]
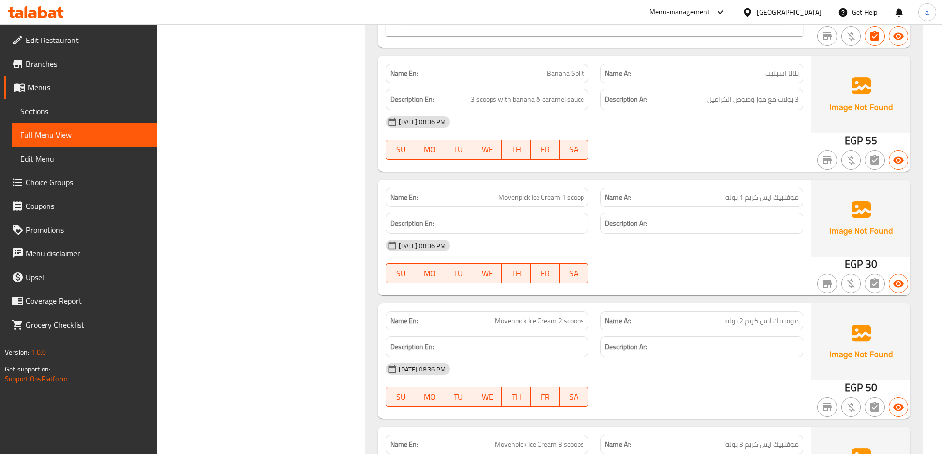
scroll to position [15118, 0]
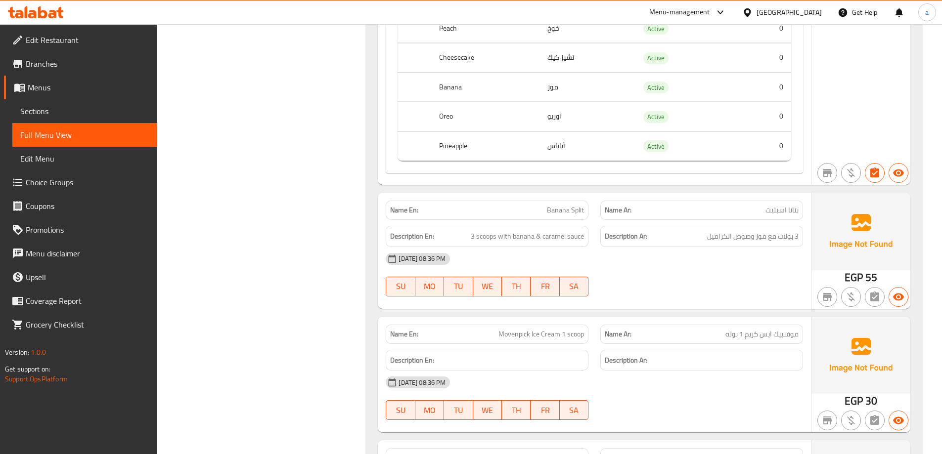
click at [65, 114] on span "Sections" at bounding box center [84, 111] width 129 height 12
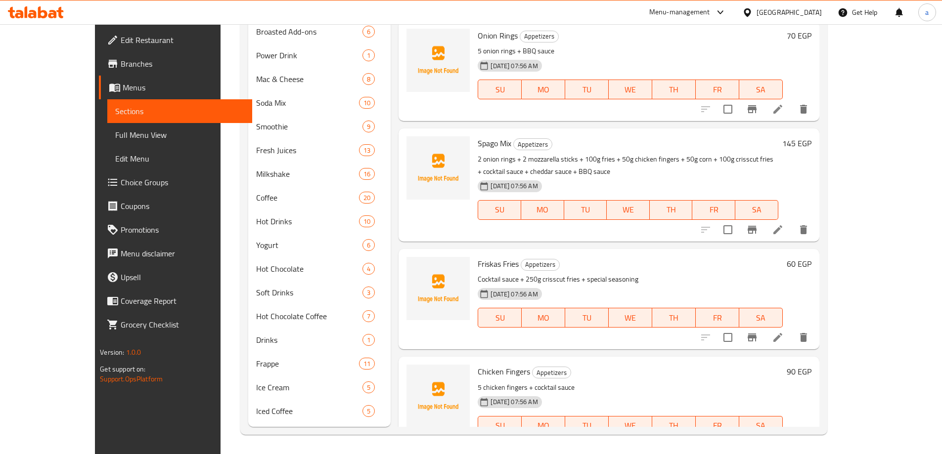
scroll to position [555, 0]
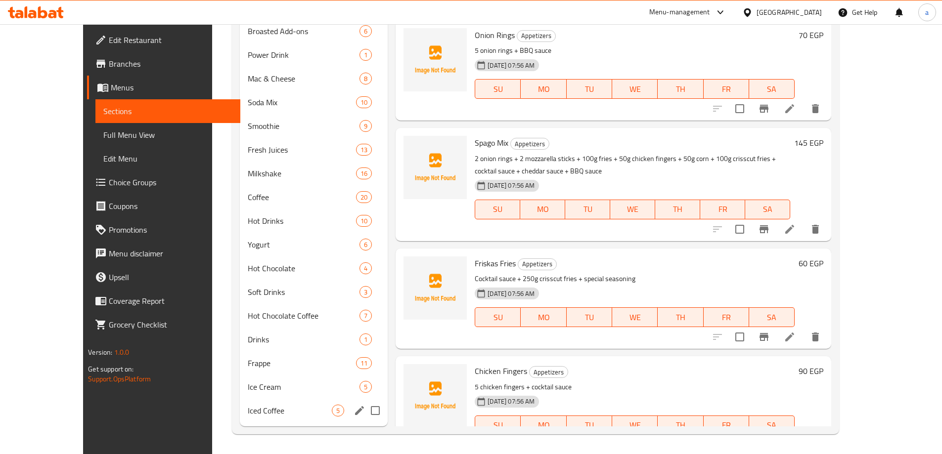
click at [365, 411] on input "Menu sections" at bounding box center [375, 410] width 21 height 21
checkbox input "true"
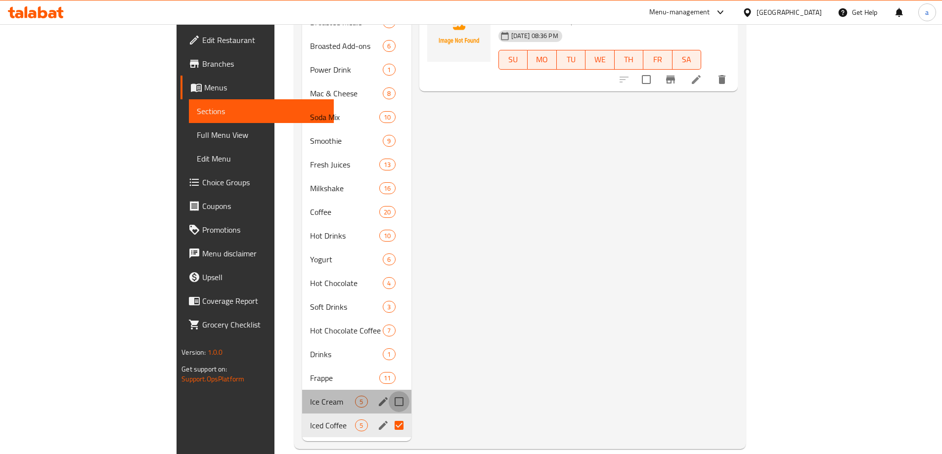
click at [388, 391] on input "Menu sections" at bounding box center [398, 401] width 21 height 21
checkbox input "true"
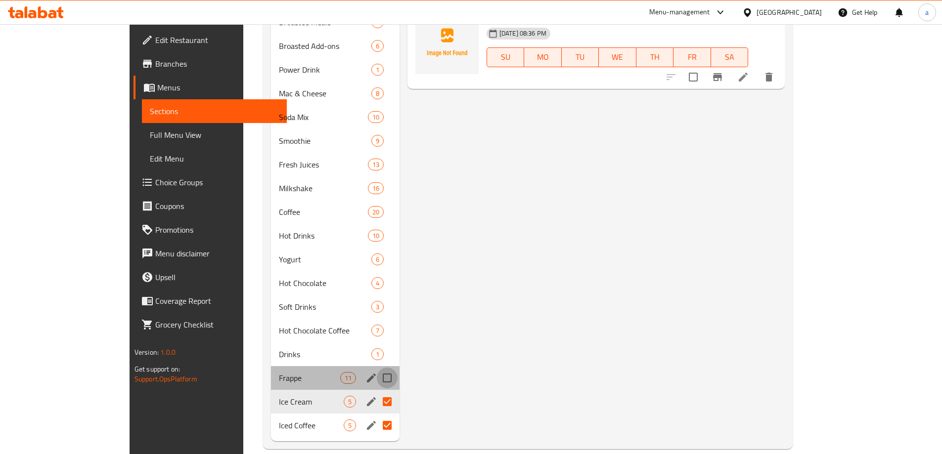
click at [377, 368] on input "Menu sections" at bounding box center [387, 378] width 21 height 21
checkbox input "true"
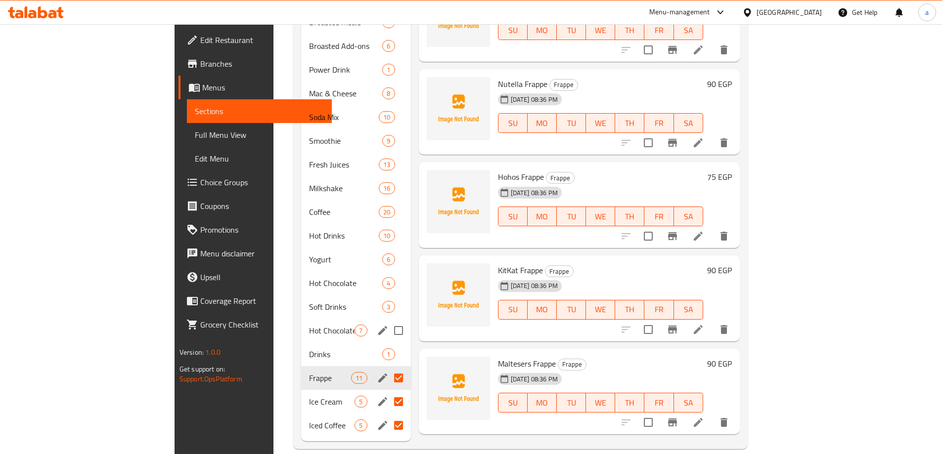
click at [388, 320] on input "Menu sections" at bounding box center [398, 330] width 21 height 21
checkbox input "true"
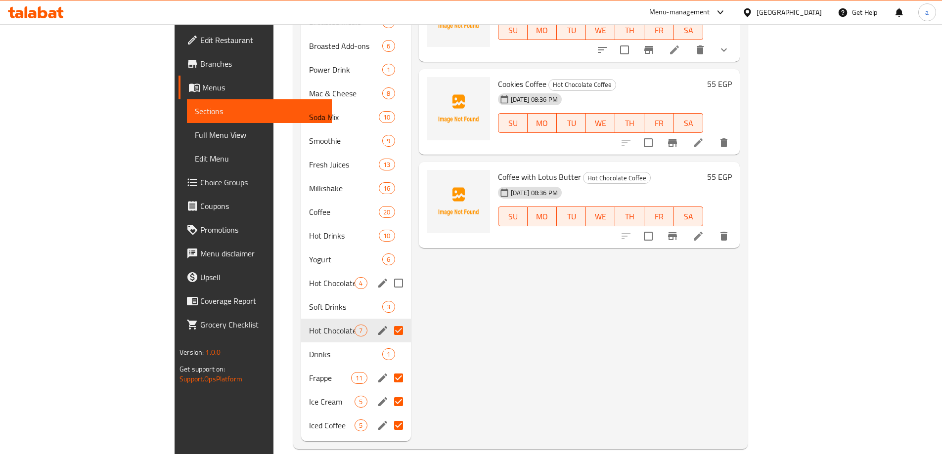
click at [388, 273] on input "Menu sections" at bounding box center [398, 283] width 21 height 21
checkbox input "true"
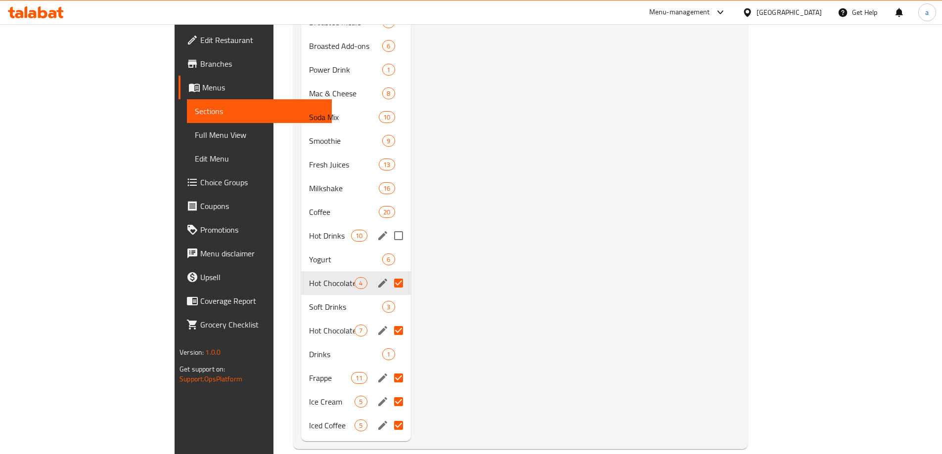
click at [388, 225] on input "Menu sections" at bounding box center [398, 235] width 21 height 21
checkbox input "true"
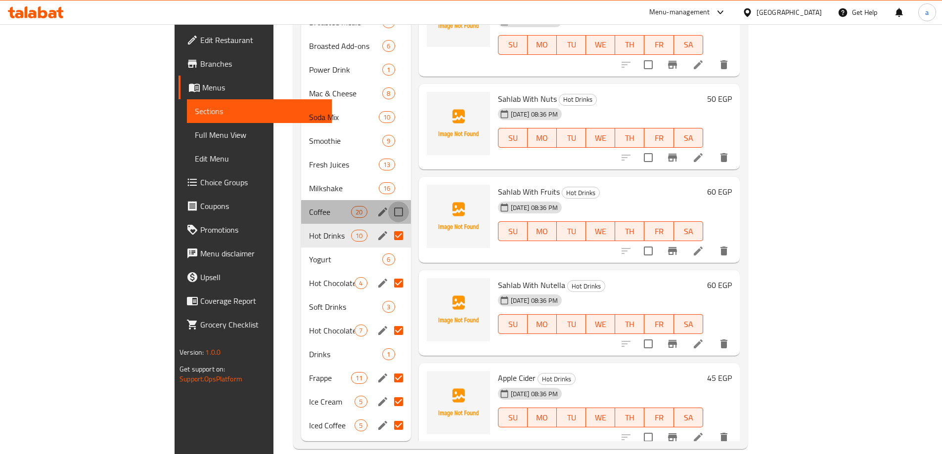
click at [388, 202] on input "Menu sections" at bounding box center [398, 212] width 21 height 21
checkbox input "true"
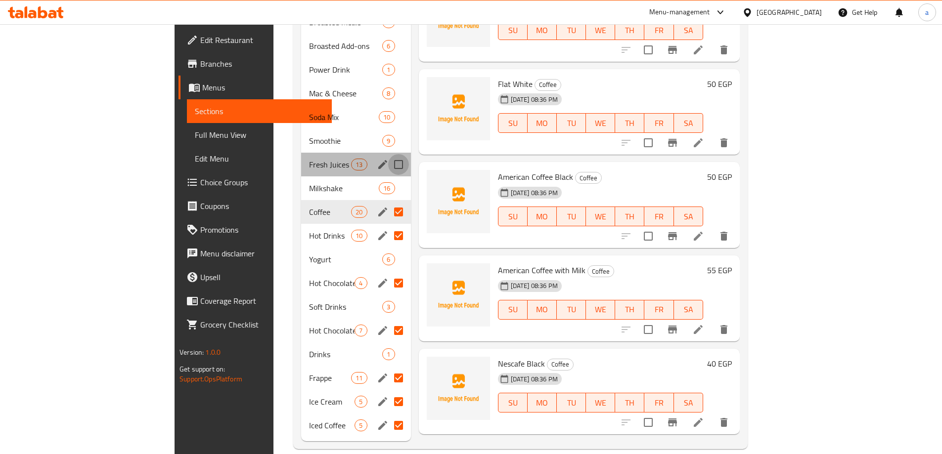
click at [388, 154] on input "Menu sections" at bounding box center [398, 164] width 21 height 21
checkbox input "true"
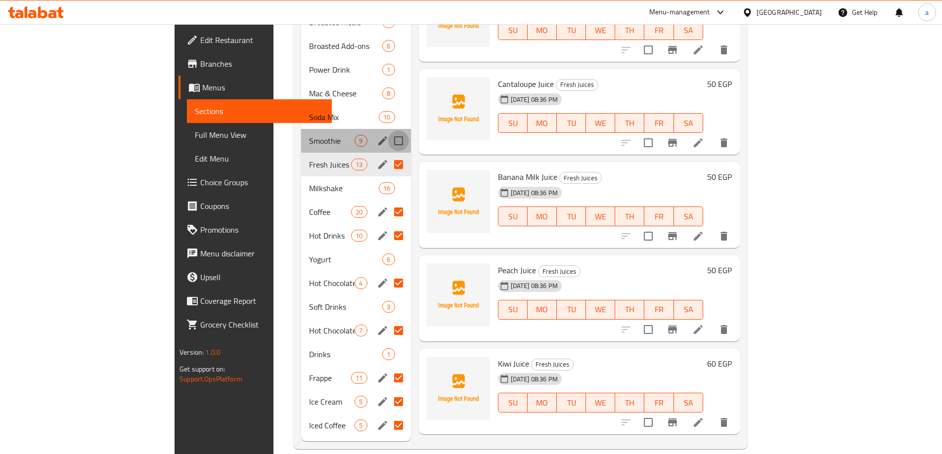
click at [388, 130] on input "Menu sections" at bounding box center [398, 140] width 21 height 21
checkbox input "true"
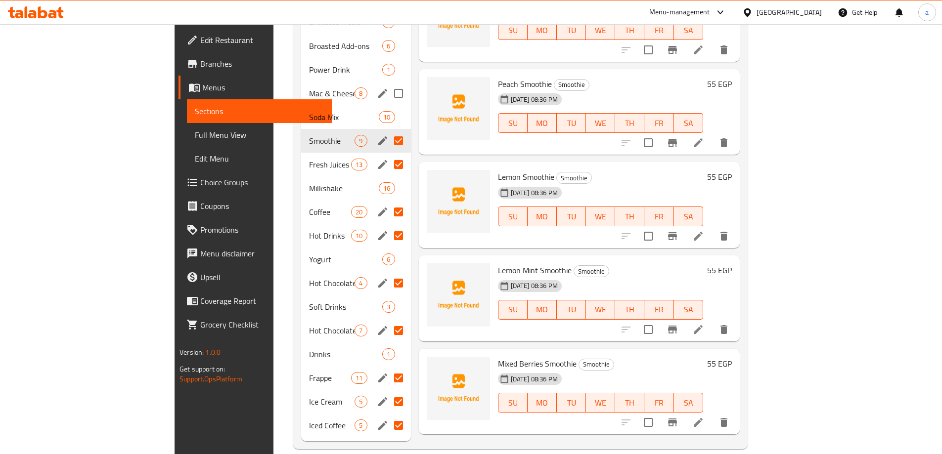
click at [388, 83] on input "Menu sections" at bounding box center [398, 93] width 21 height 21
checkbox input "true"
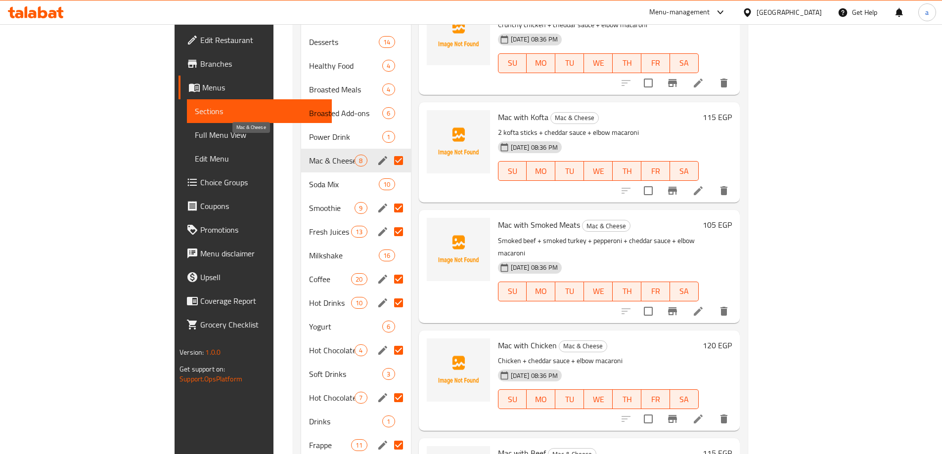
scroll to position [456, 0]
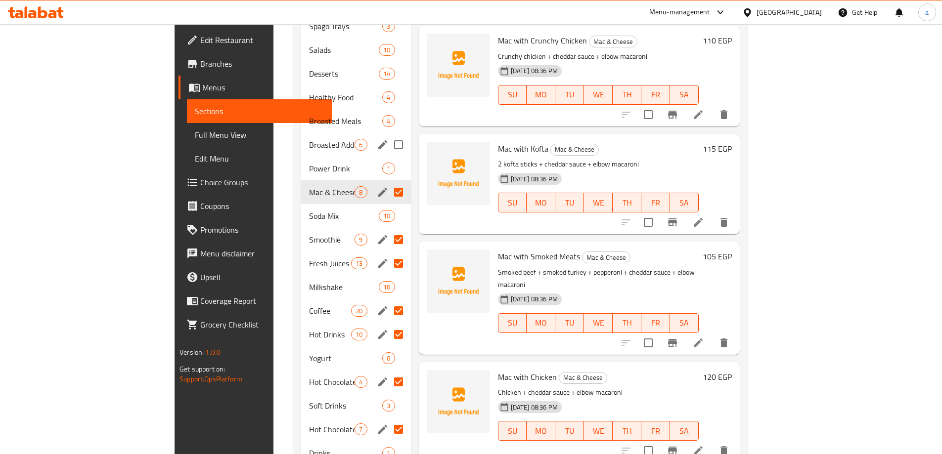
click at [388, 134] on input "Menu sections" at bounding box center [398, 144] width 21 height 21
checkbox input "true"
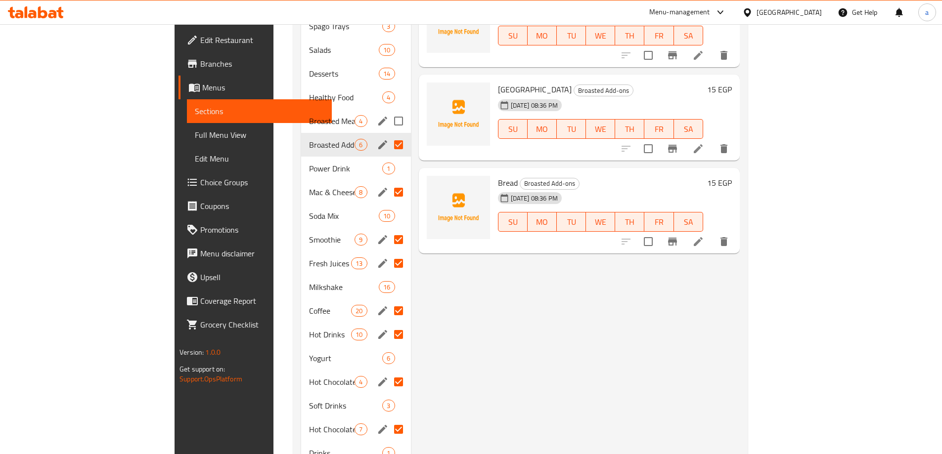
click at [388, 111] on input "Menu sections" at bounding box center [398, 121] width 21 height 21
checkbox input "true"
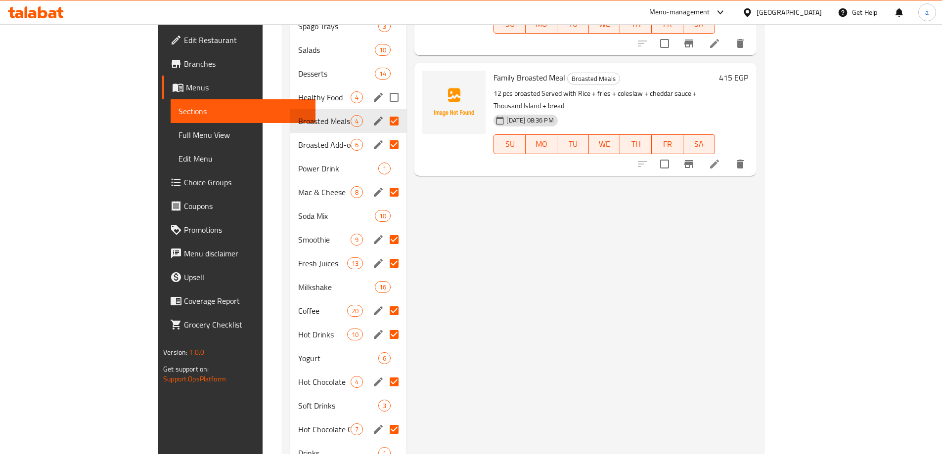
click at [384, 87] on input "Menu sections" at bounding box center [394, 97] width 21 height 21
checkbox input "true"
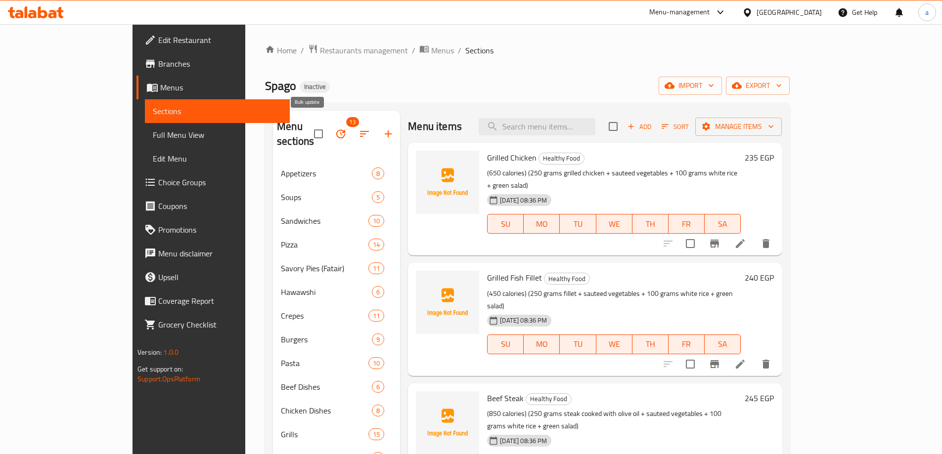
click at [335, 128] on icon "button" at bounding box center [341, 134] width 12 height 12
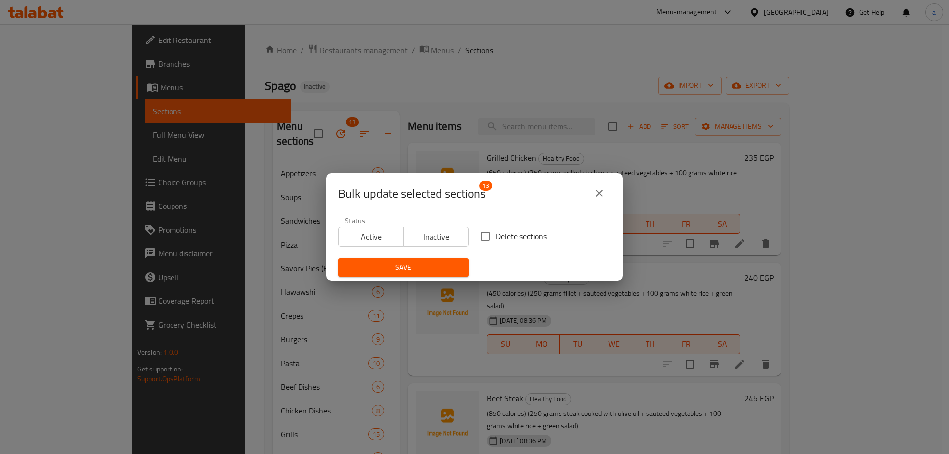
click at [477, 237] on input "Delete sections" at bounding box center [485, 236] width 21 height 21
checkbox input "true"
click at [439, 269] on span "Save" at bounding box center [403, 267] width 115 height 12
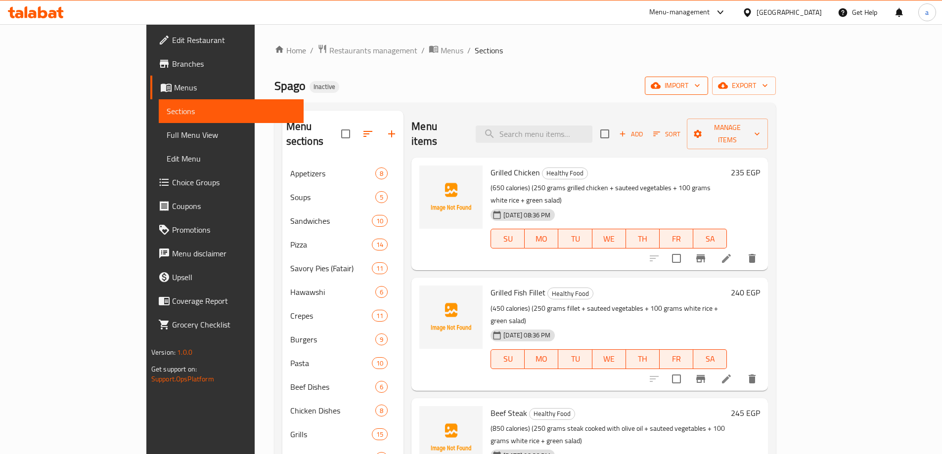
click at [700, 84] on span "import" at bounding box center [675, 86] width 47 height 12
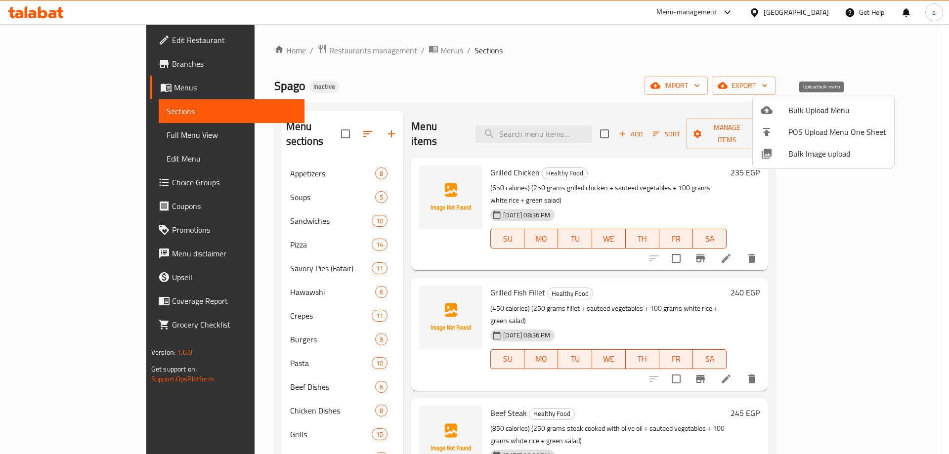
click at [814, 107] on span "Bulk Upload Menu" at bounding box center [837, 110] width 98 height 12
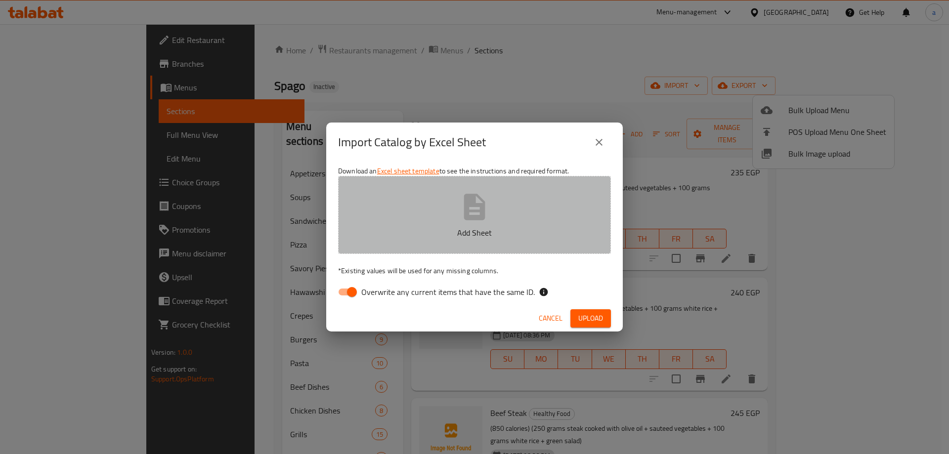
click at [459, 218] on icon "button" at bounding box center [475, 207] width 32 height 32
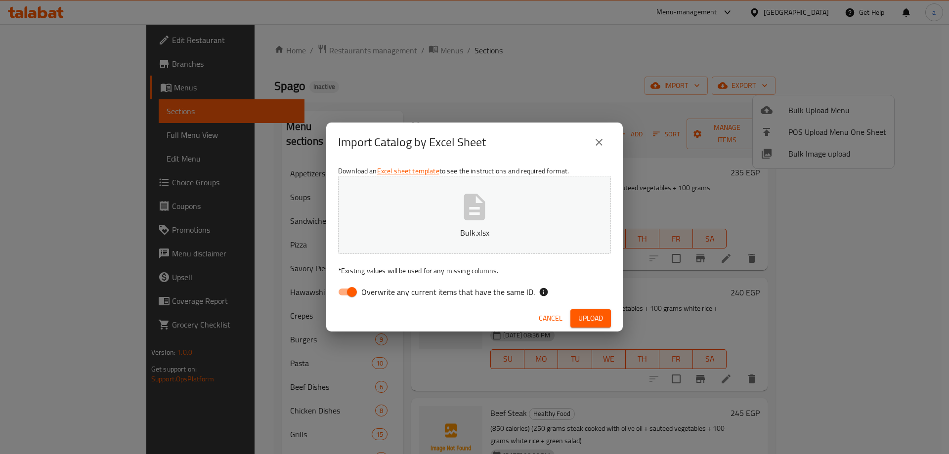
click at [350, 294] on input "Overwrite any current items that have the same ID." at bounding box center [352, 292] width 56 height 19
checkbox input "false"
click at [609, 315] on button "Upload" at bounding box center [590, 318] width 41 height 18
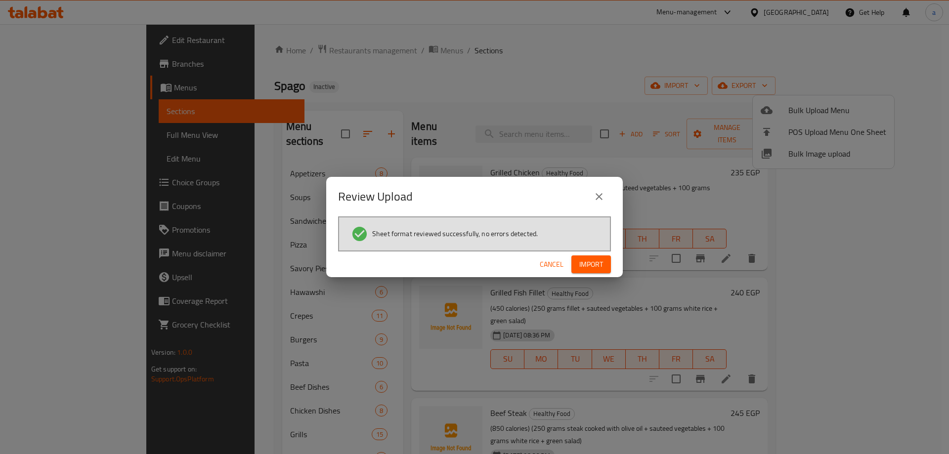
click at [585, 265] on span "Import" at bounding box center [591, 264] width 24 height 12
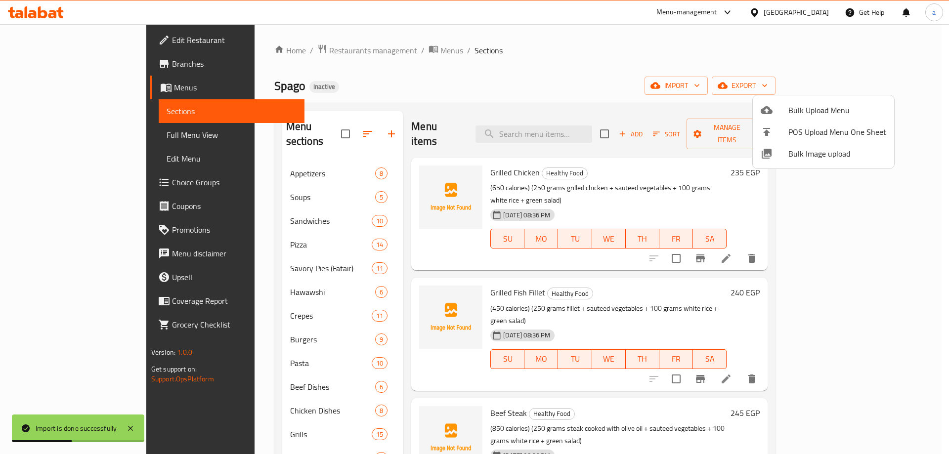
click at [53, 135] on div at bounding box center [474, 227] width 949 height 454
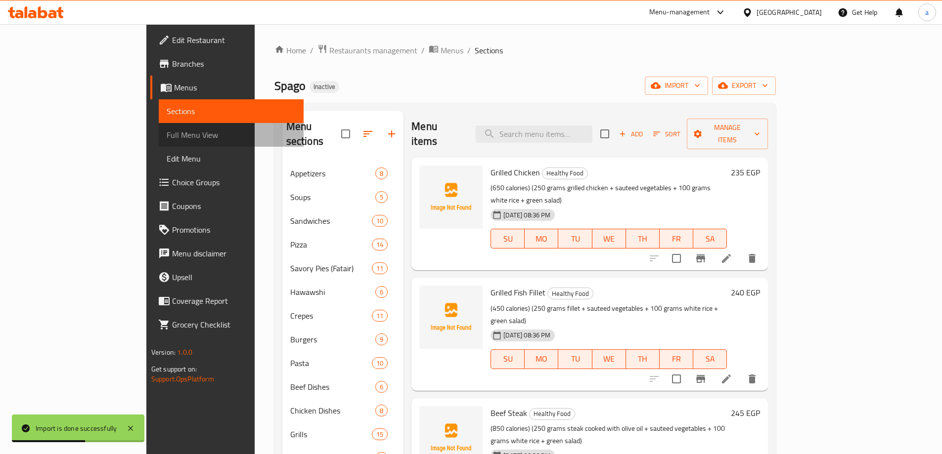
click at [167, 135] on span "Full Menu View" at bounding box center [231, 135] width 129 height 12
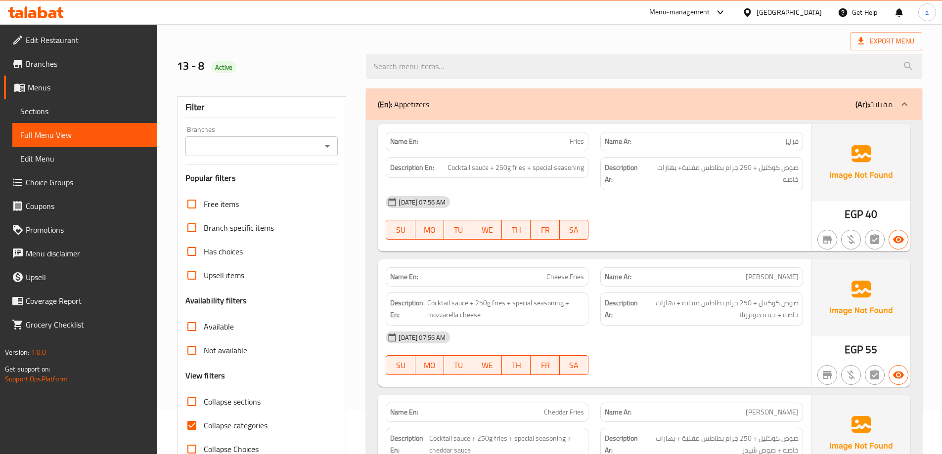
scroll to position [99, 0]
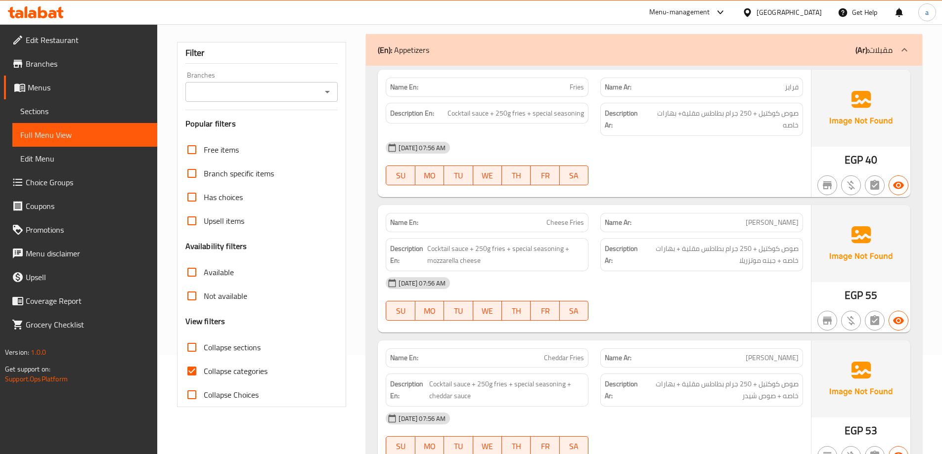
click at [57, 114] on span "Sections" at bounding box center [84, 111] width 129 height 12
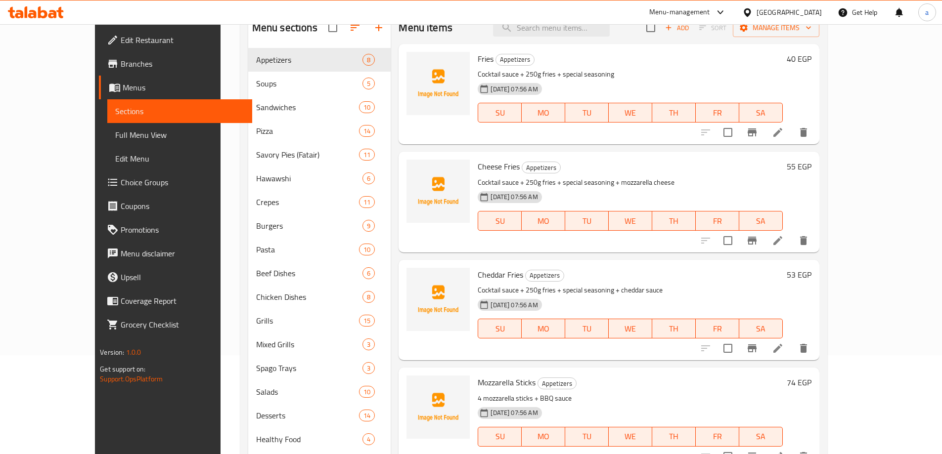
click at [115, 135] on span "Full Menu View" at bounding box center [179, 135] width 129 height 12
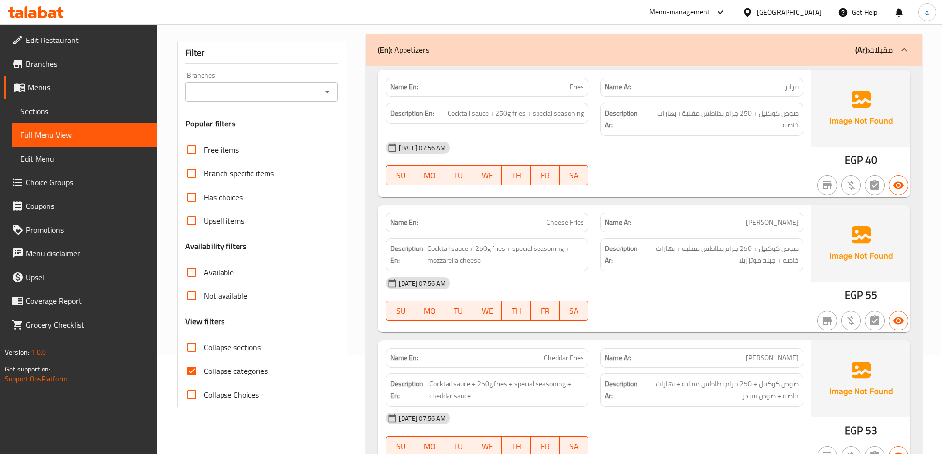
click at [228, 371] on span "Collapse categories" at bounding box center [236, 371] width 64 height 12
click at [204, 371] on input "Collapse categories" at bounding box center [192, 371] width 24 height 24
checkbox input "false"
click at [191, 349] on input "Collapse sections" at bounding box center [192, 348] width 24 height 24
checkbox input "true"
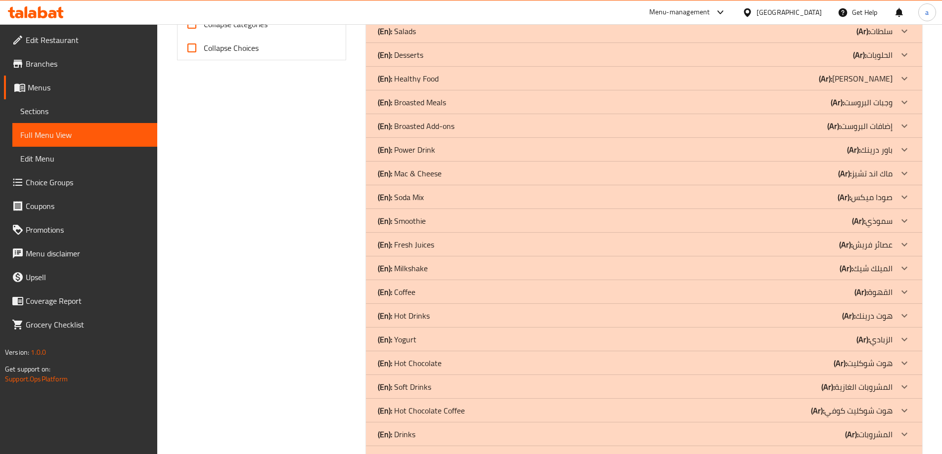
scroll to position [529, 0]
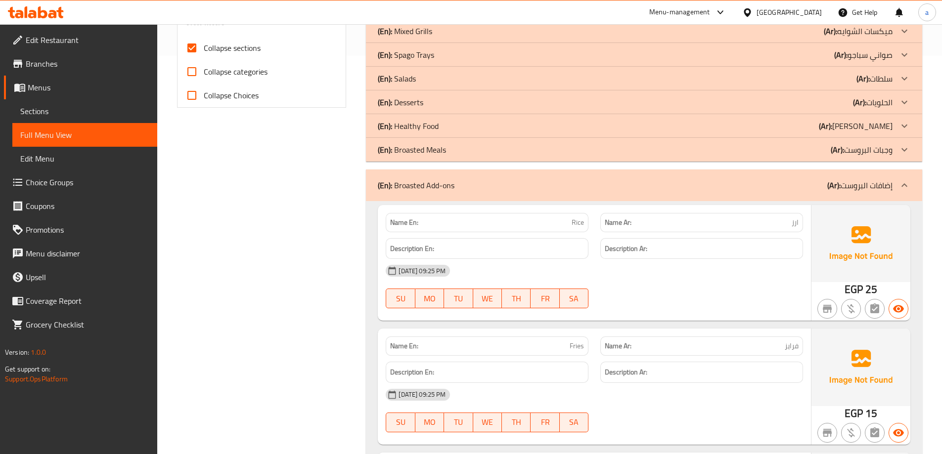
scroll to position [381, 0]
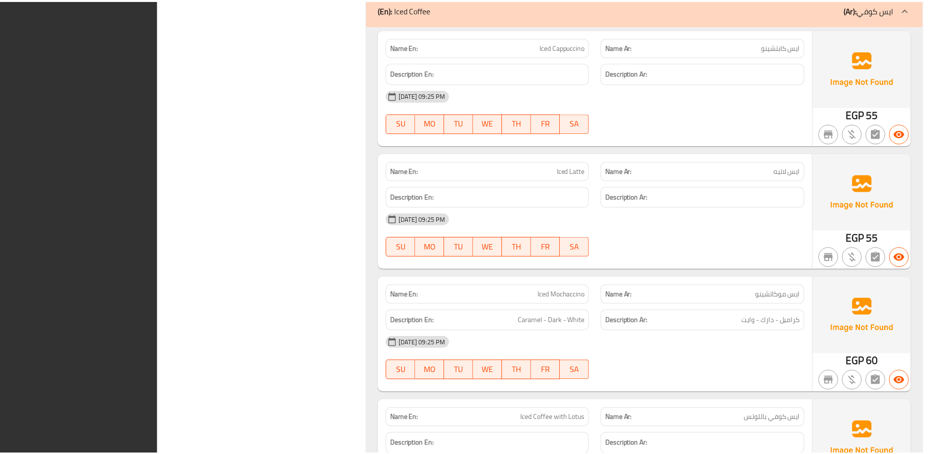
scroll to position [16903, 0]
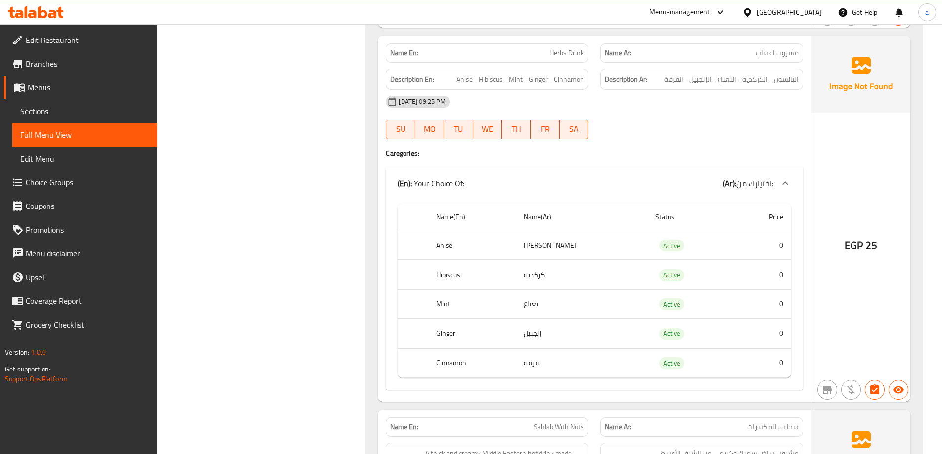
scroll to position [10127, 0]
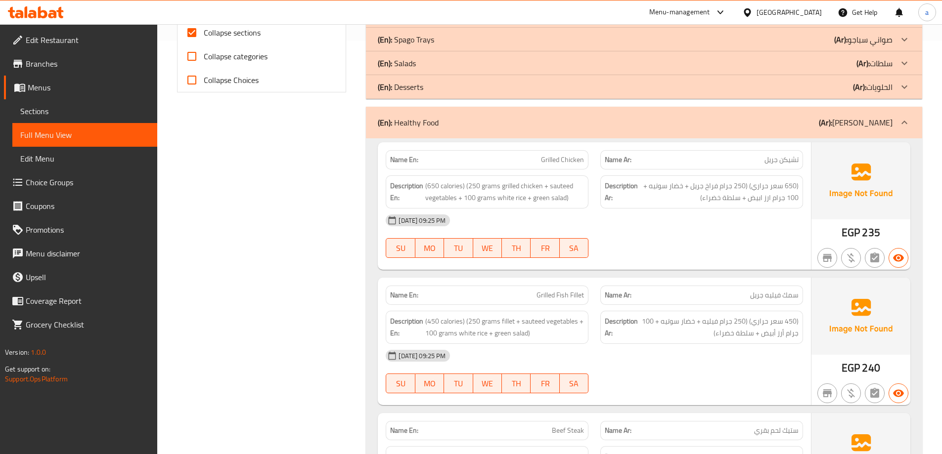
scroll to position [0, 0]
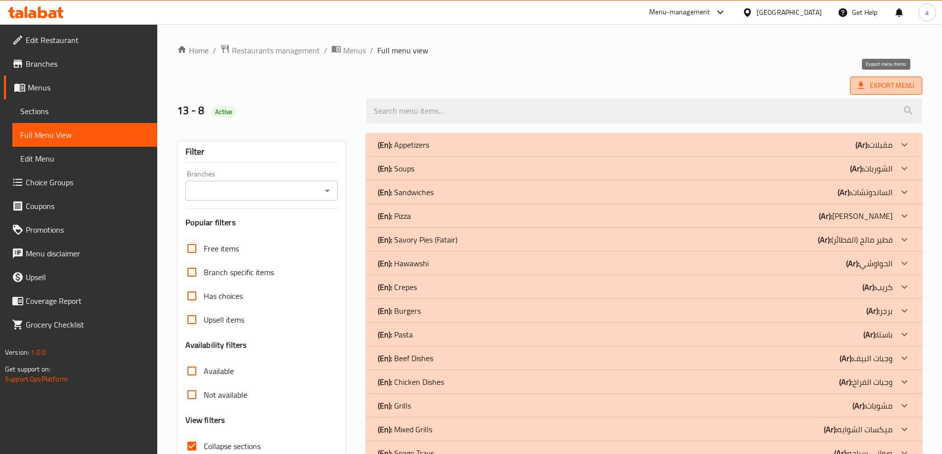
click at [899, 80] on span "Export Menu" at bounding box center [885, 86] width 56 height 12
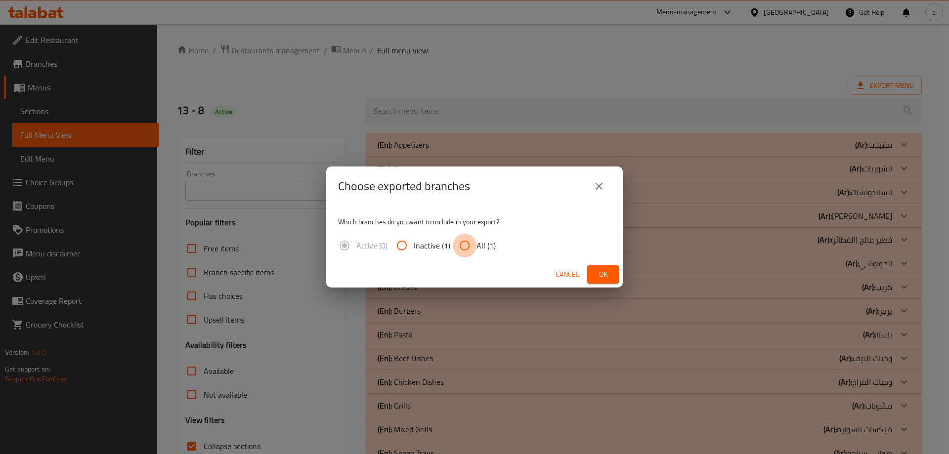
click at [465, 246] on input "All (1)" at bounding box center [465, 246] width 24 height 24
radio input "true"
click at [597, 271] on span "Ok" at bounding box center [603, 274] width 16 height 12
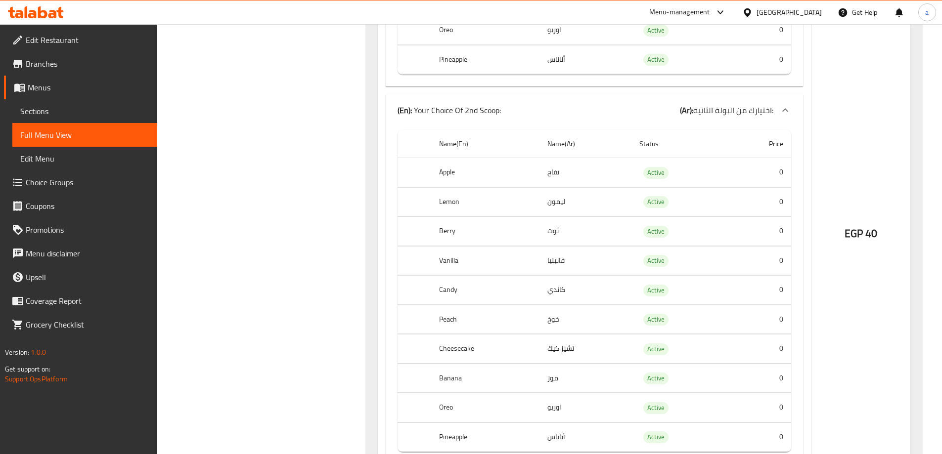
scroll to position [15371, 0]
